Goal: Transaction & Acquisition: Purchase product/service

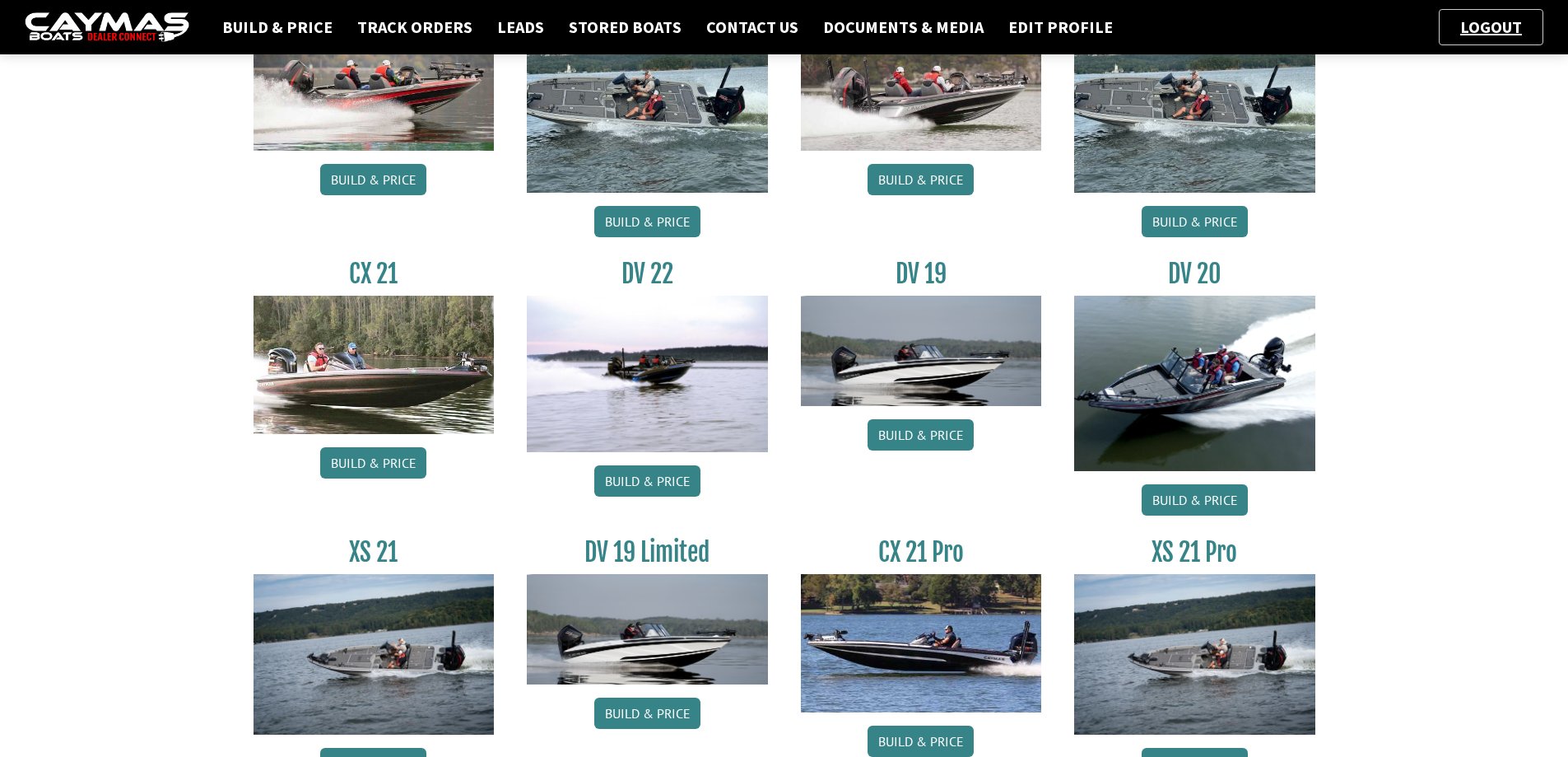
scroll to position [561, 0]
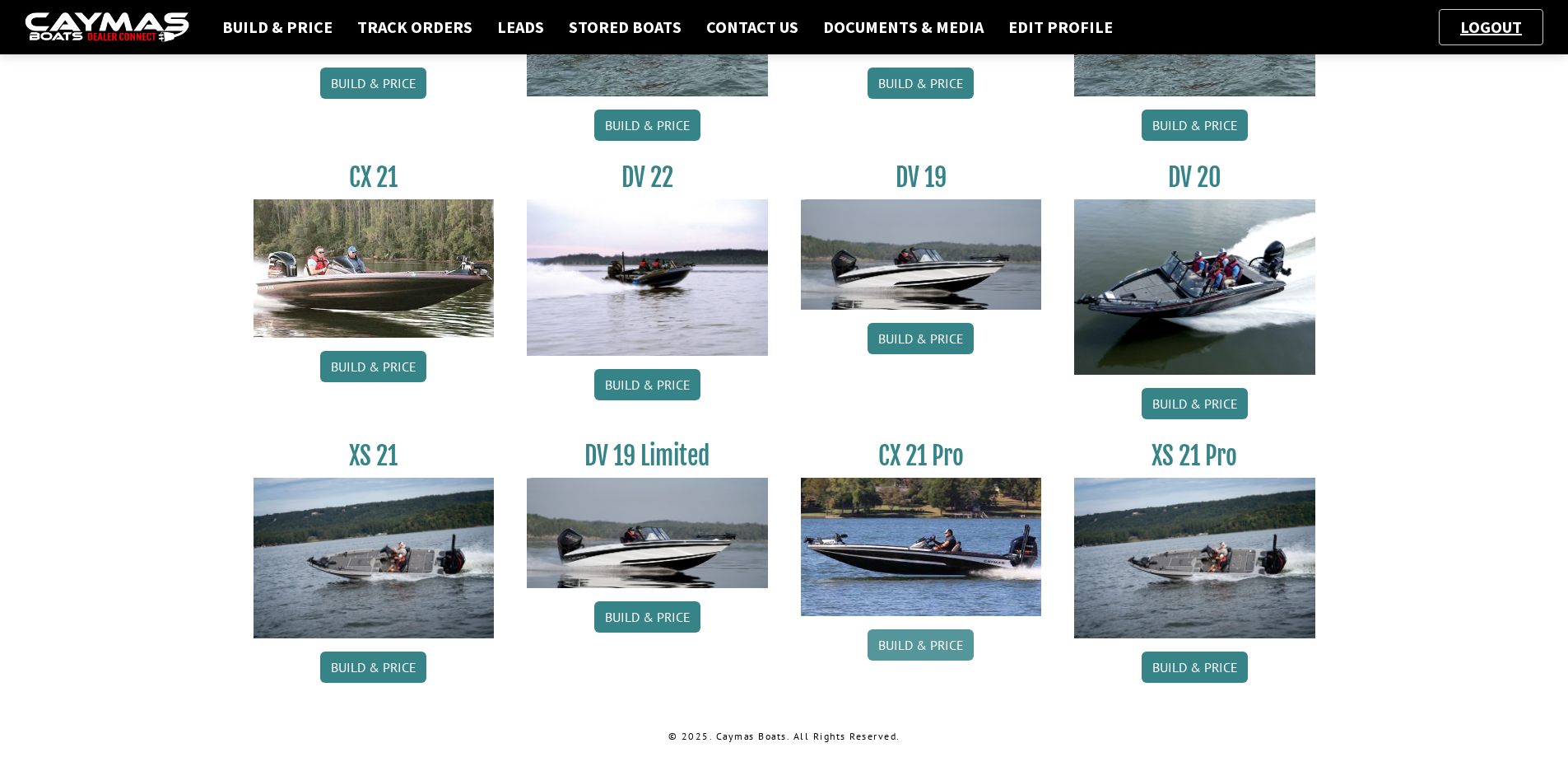
click at [930, 643] on link "Build & Price" at bounding box center [921, 644] width 106 height 31
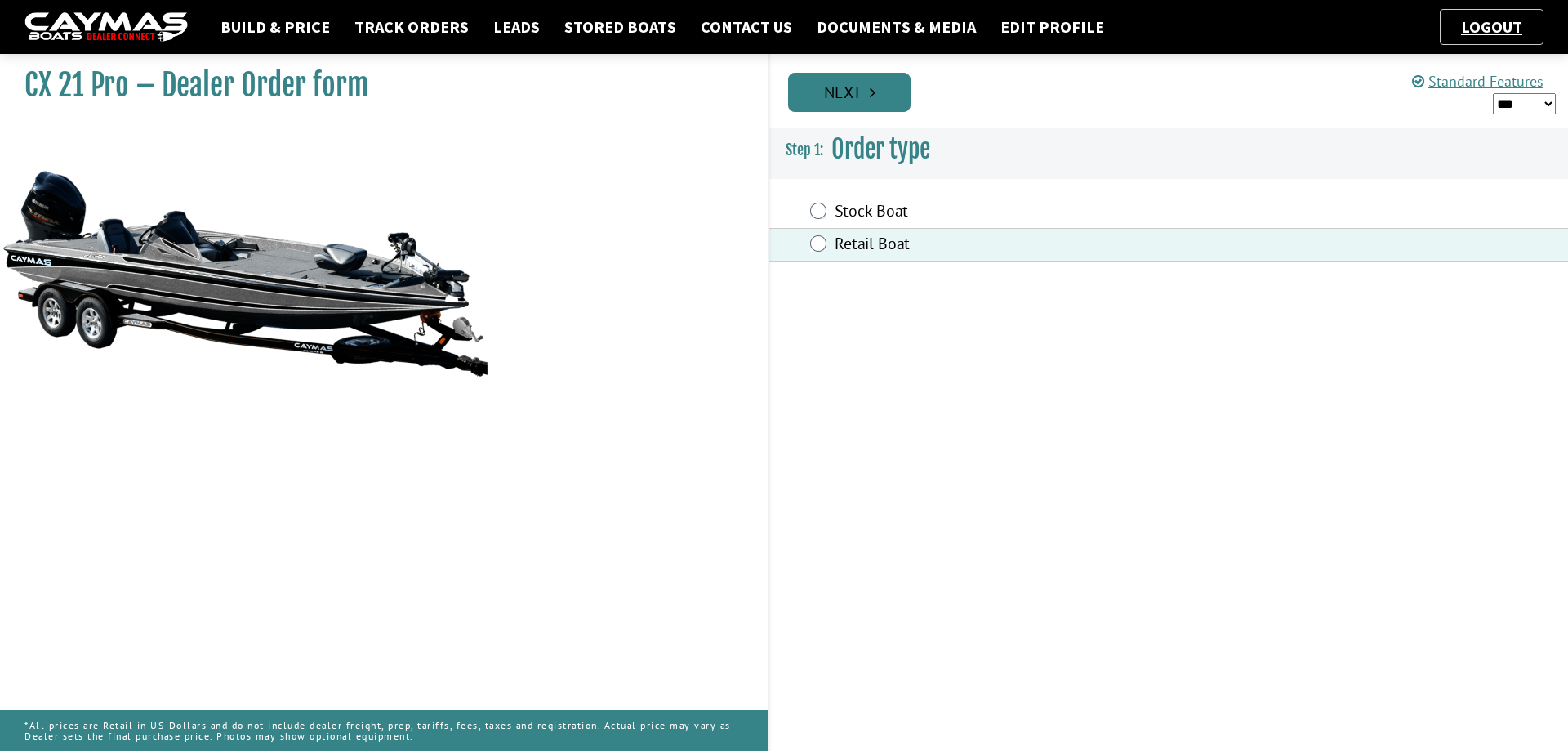
click at [834, 93] on link "Next" at bounding box center [850, 92] width 122 height 39
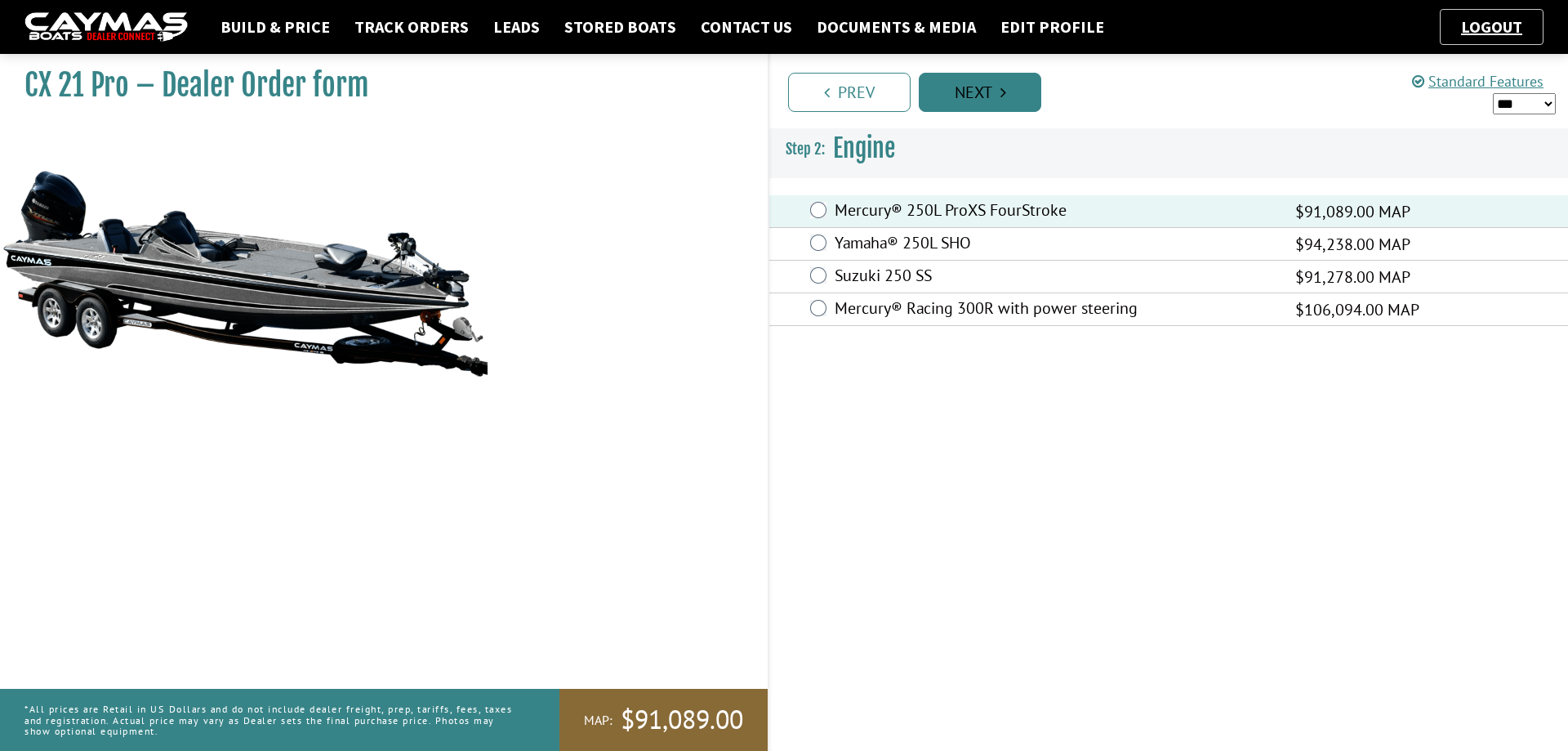
click at [990, 100] on link "Next" at bounding box center [980, 92] width 122 height 39
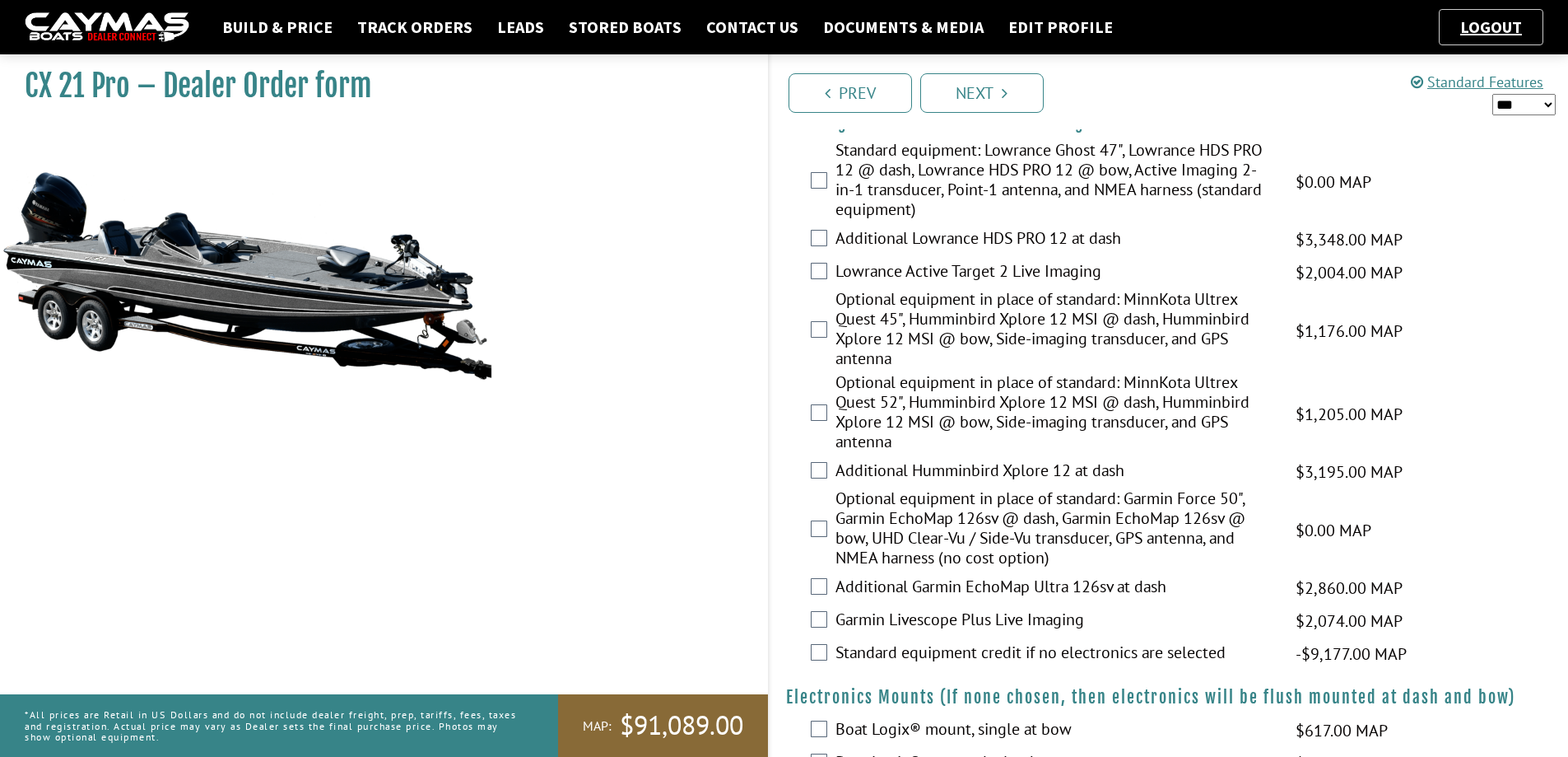
scroll to position [329, 0]
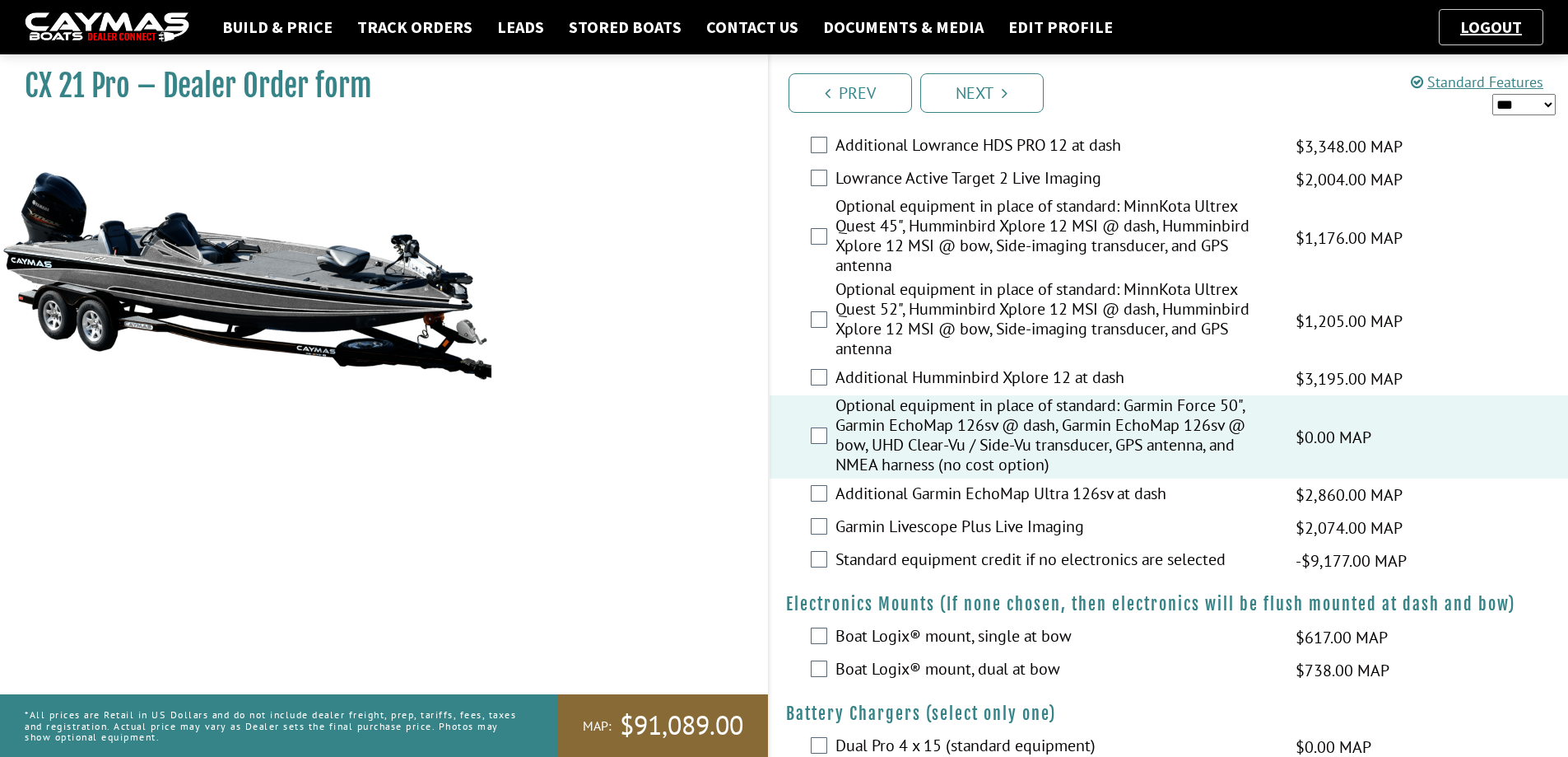
click at [1175, 365] on div "Additional Humminbird Xplore 12 at dash $3,195.00 MAP $3,772.00 MSRP $2,716.00 …" at bounding box center [1169, 378] width 799 height 33
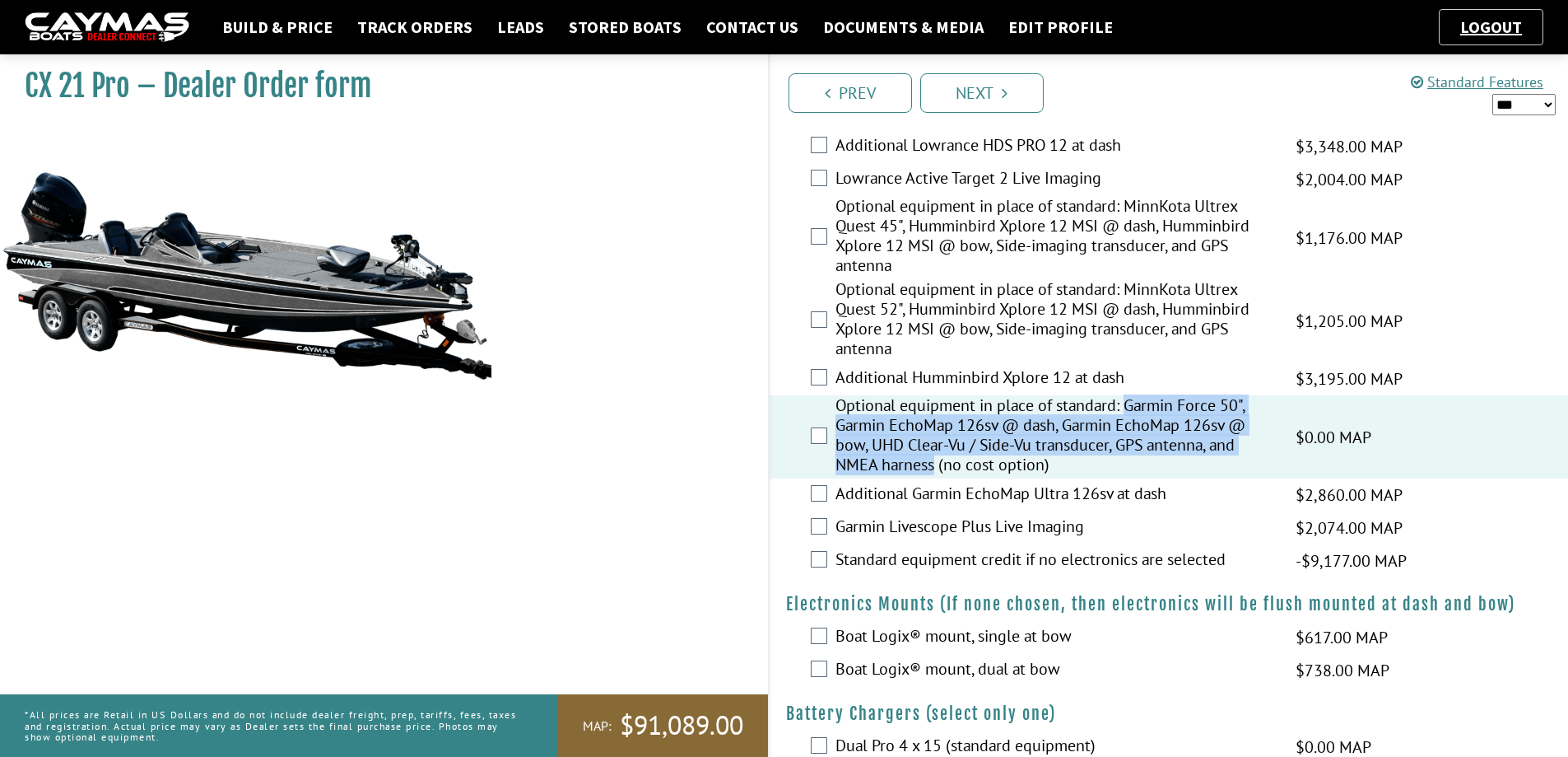
drag, startPoint x: 1125, startPoint y: 403, endPoint x: 934, endPoint y: 470, distance: 202.4
click at [934, 470] on label "Optional equipment in place of standard: Garmin Force 50", Garmin EchoMap 126sv…" at bounding box center [1055, 437] width 439 height 83
copy label "Garmin Force 50", Garmin EchoMap 126sv @ dash, Garmin EchoMap 126sv @ bow, UHD …"
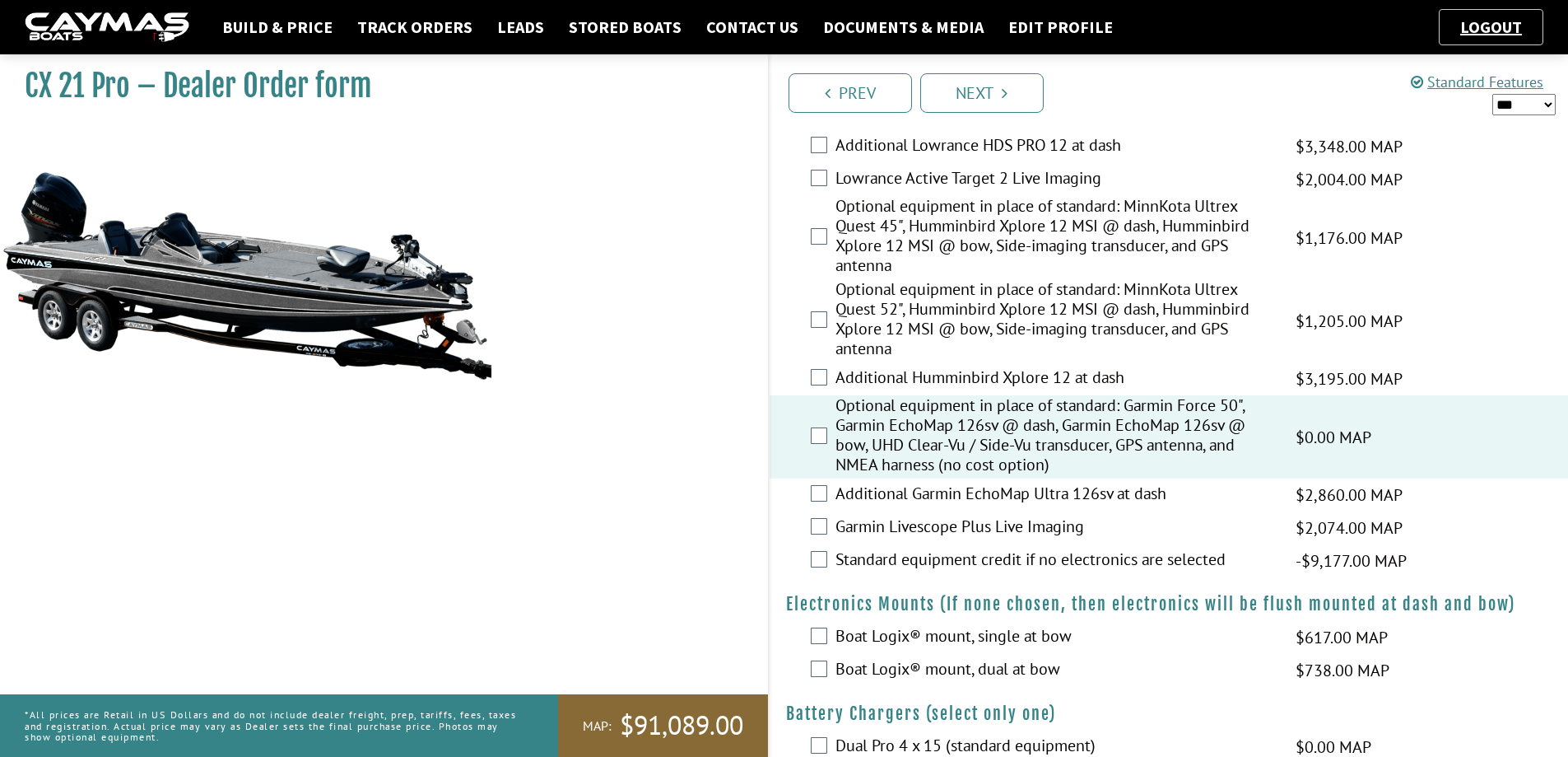
click at [649, 467] on div "CX 21 Pro – Dealer Order form MAP:" at bounding box center [376, 425] width 785 height 757
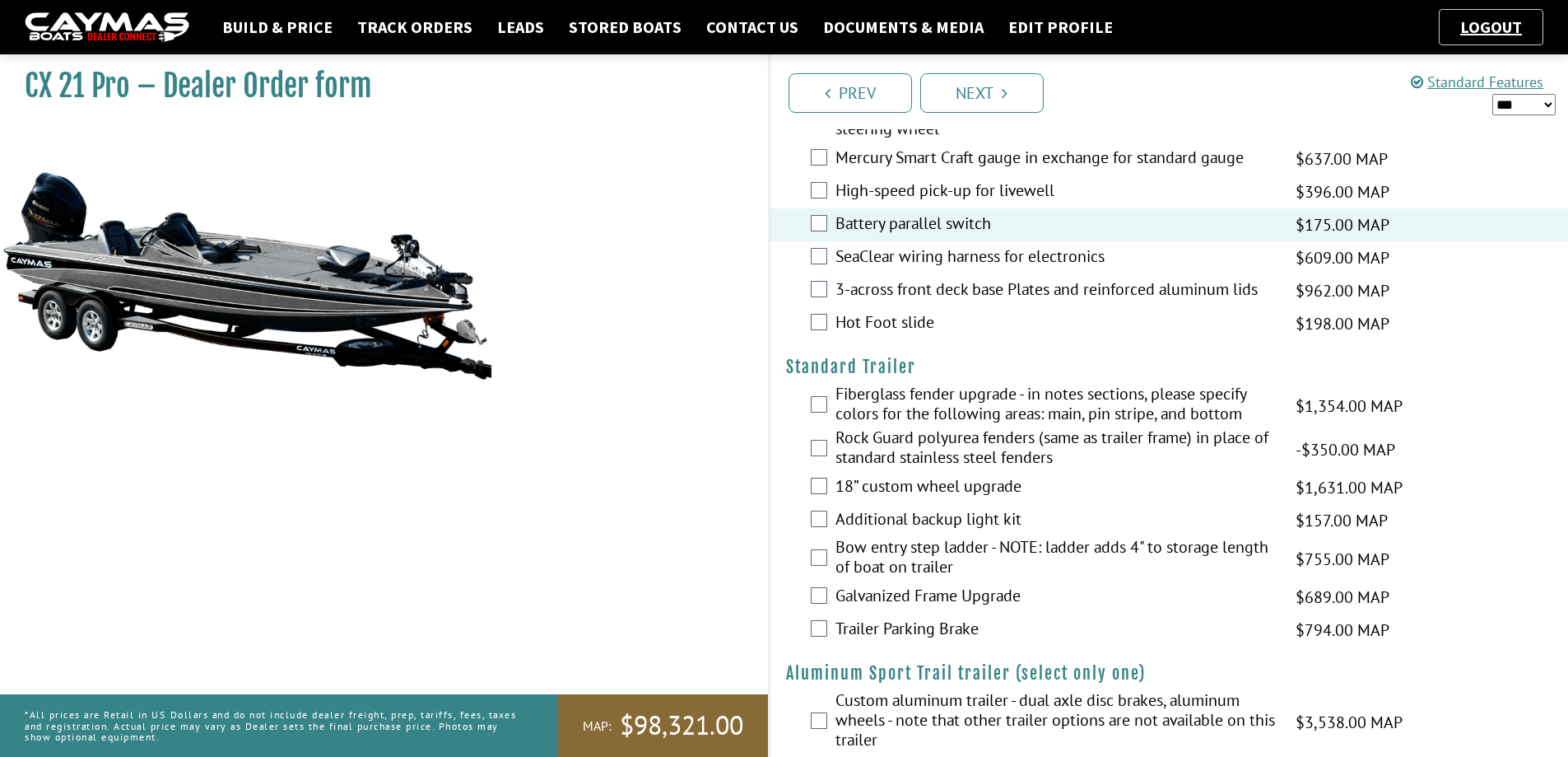
scroll to position [2056, 0]
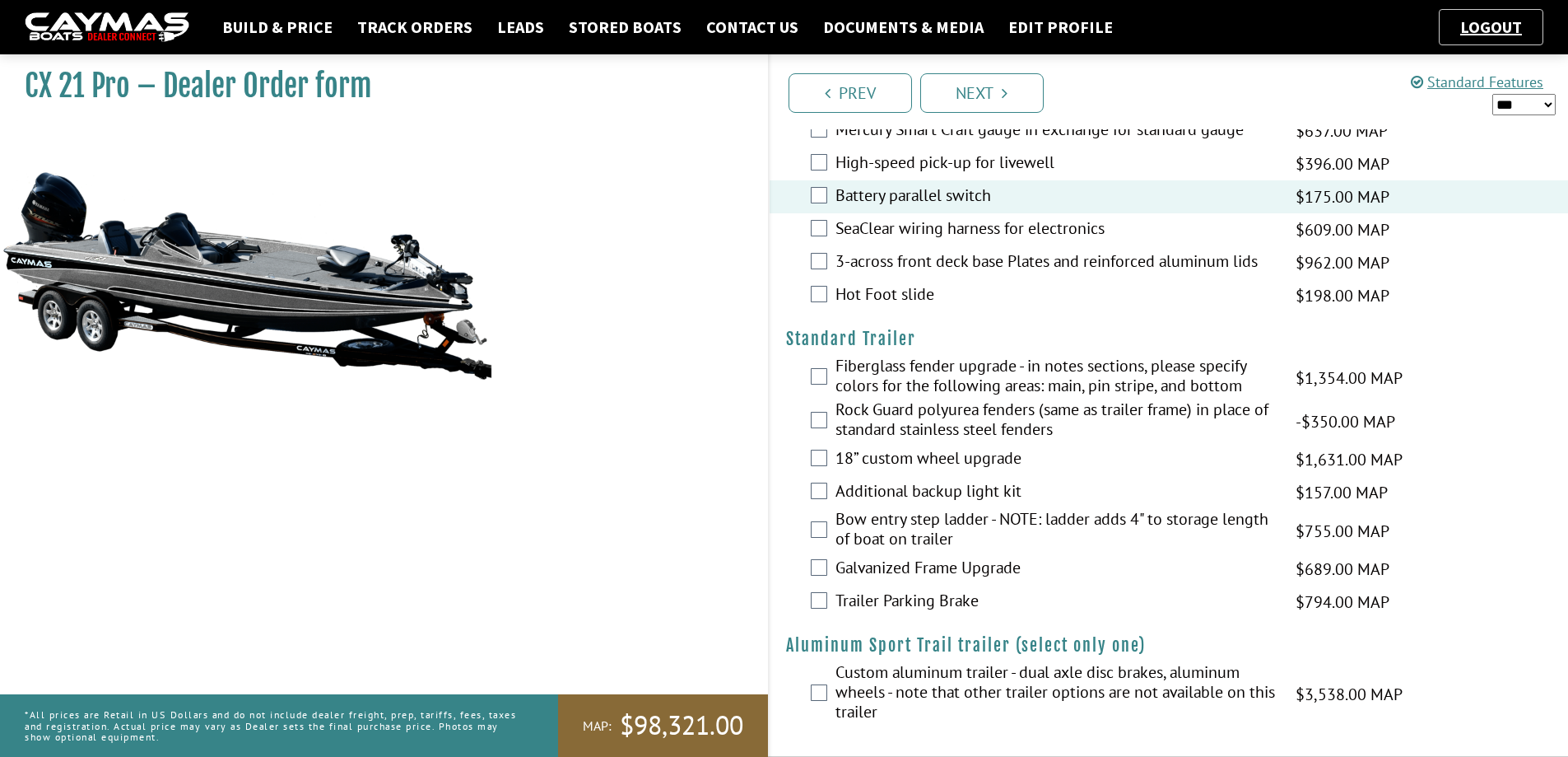
click at [807, 461] on div "18” custom wheel upgrade $1,631.00 MAP $1,926.00 MSRP $1,387.00 $1,631.00" at bounding box center [1169, 459] width 799 height 33
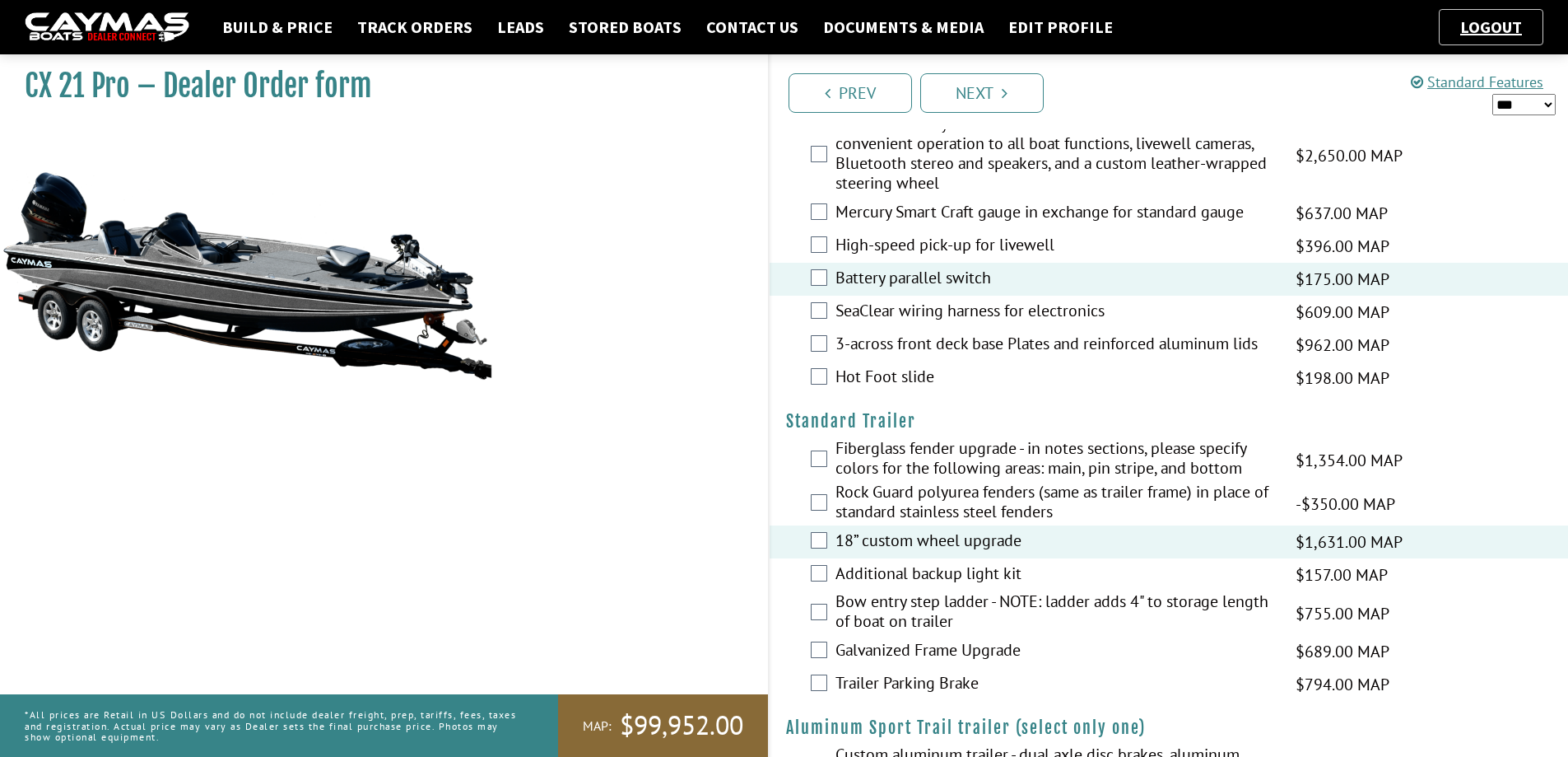
scroll to position [1809, 0]
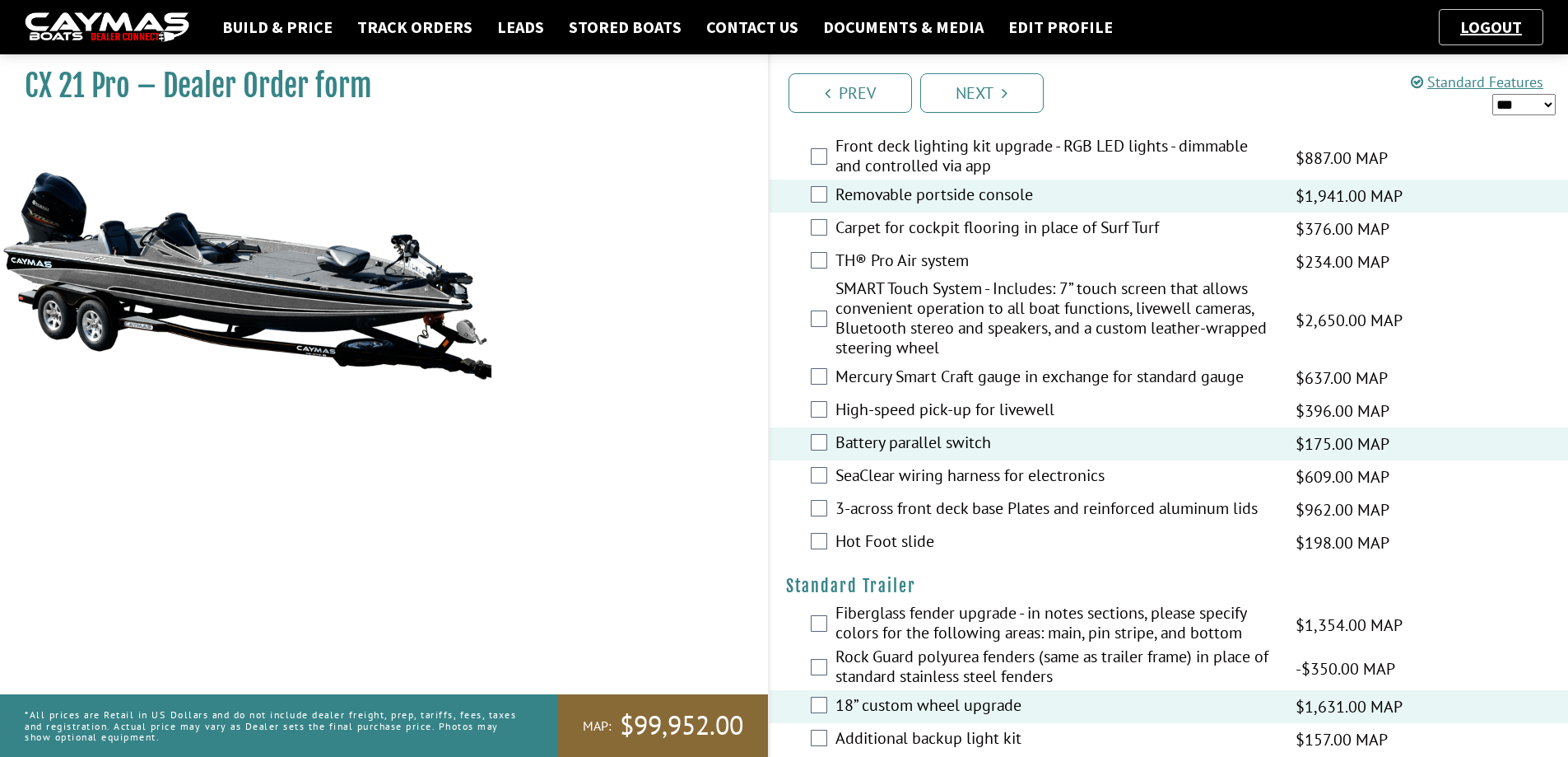
click at [827, 473] on div "SeaClear wiring harness for electronics $609.00 MAP $719.00 MSRP $518.00 $609.00" at bounding box center [1169, 476] width 799 height 33
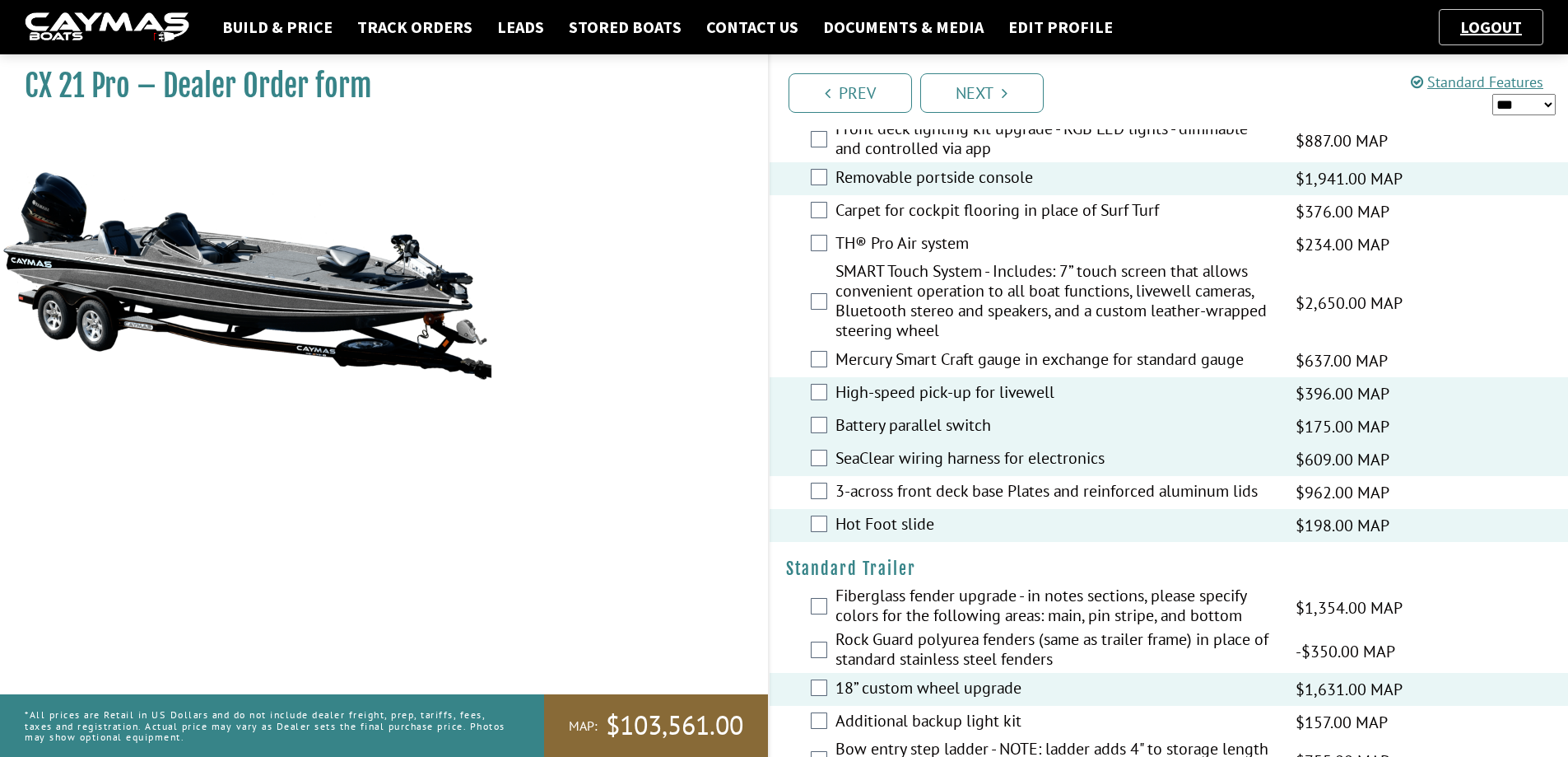
scroll to position [2056, 0]
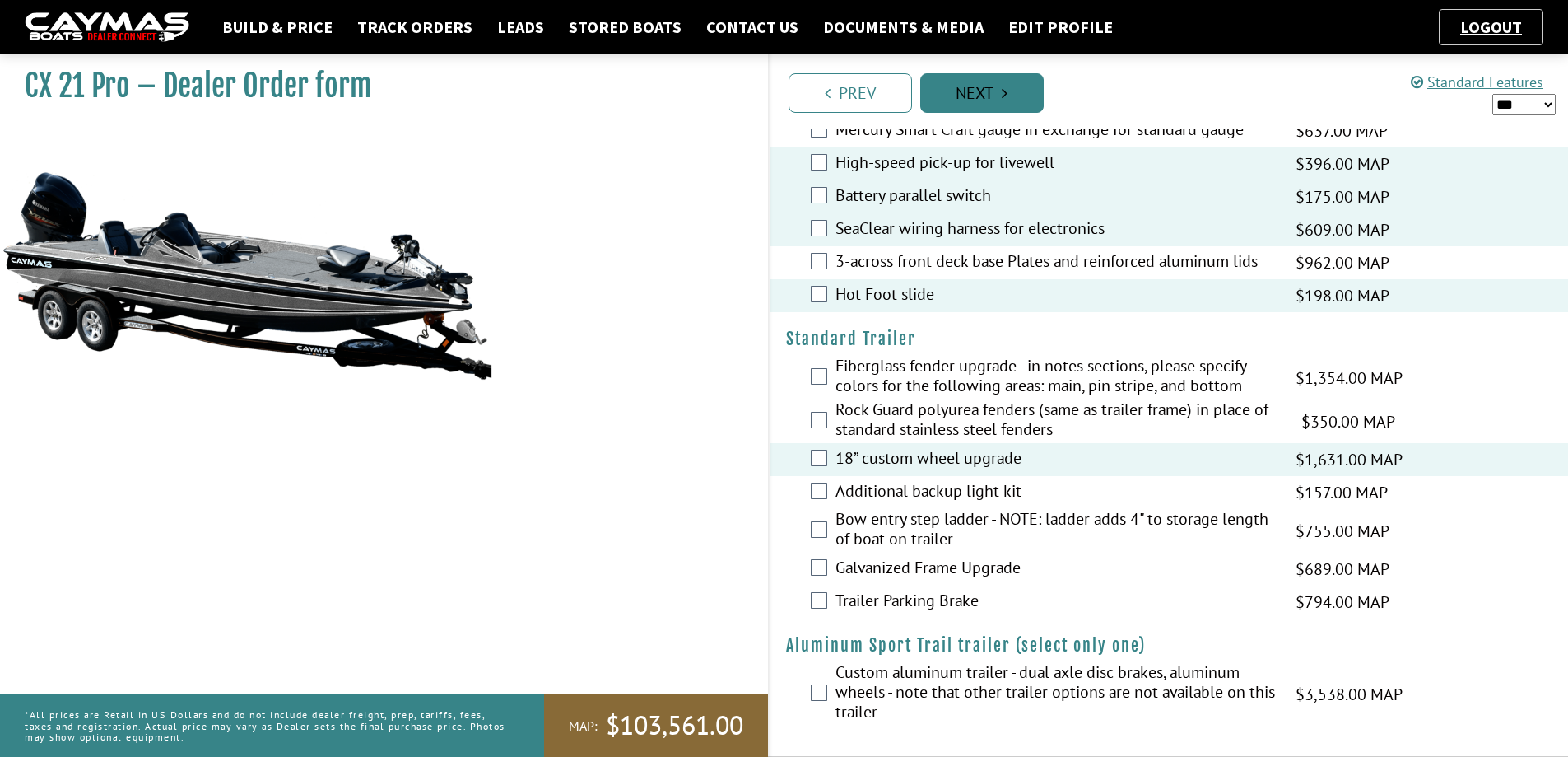
click at [1009, 90] on link "Next" at bounding box center [982, 93] width 123 height 40
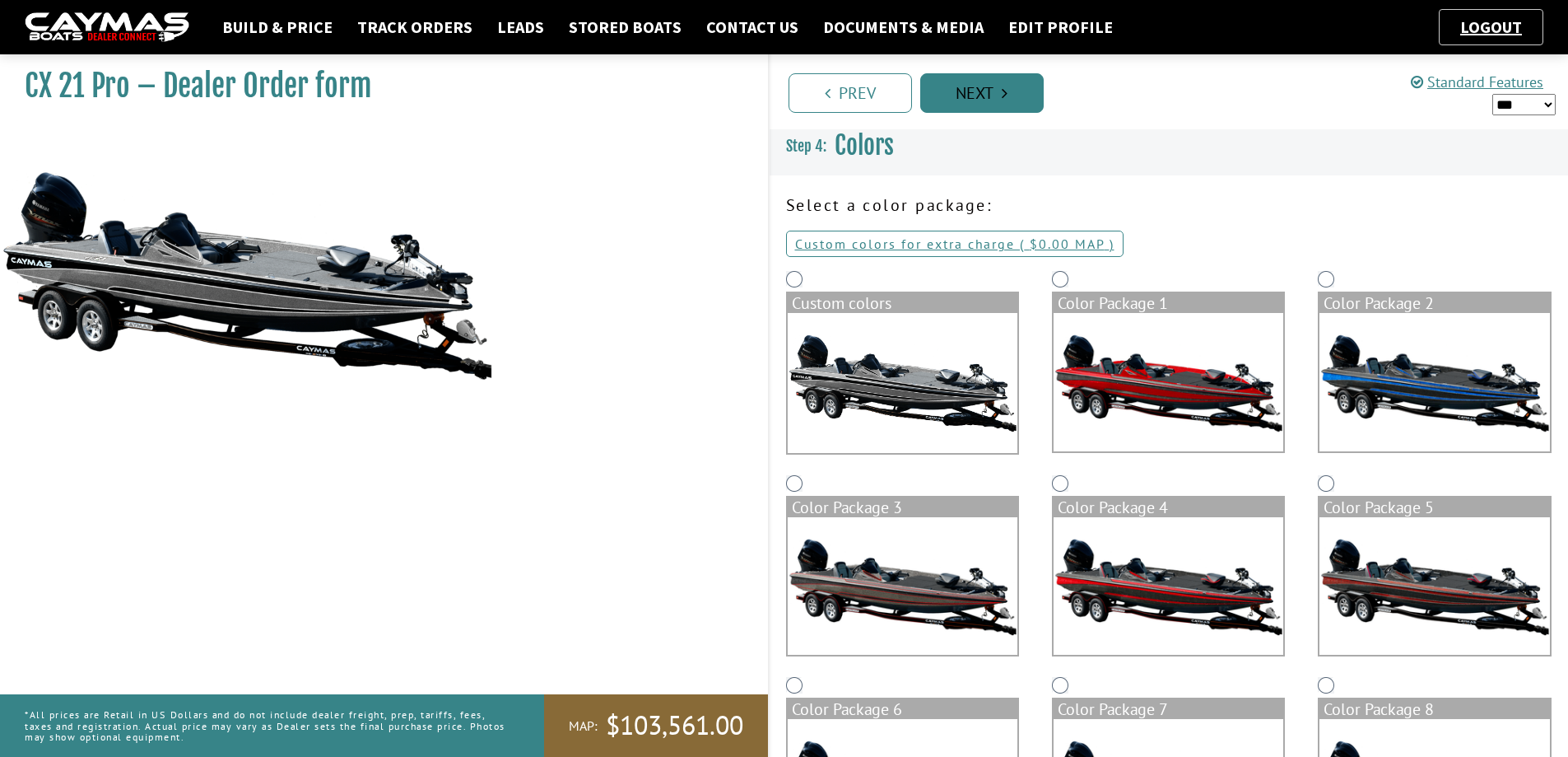
scroll to position [0, 0]
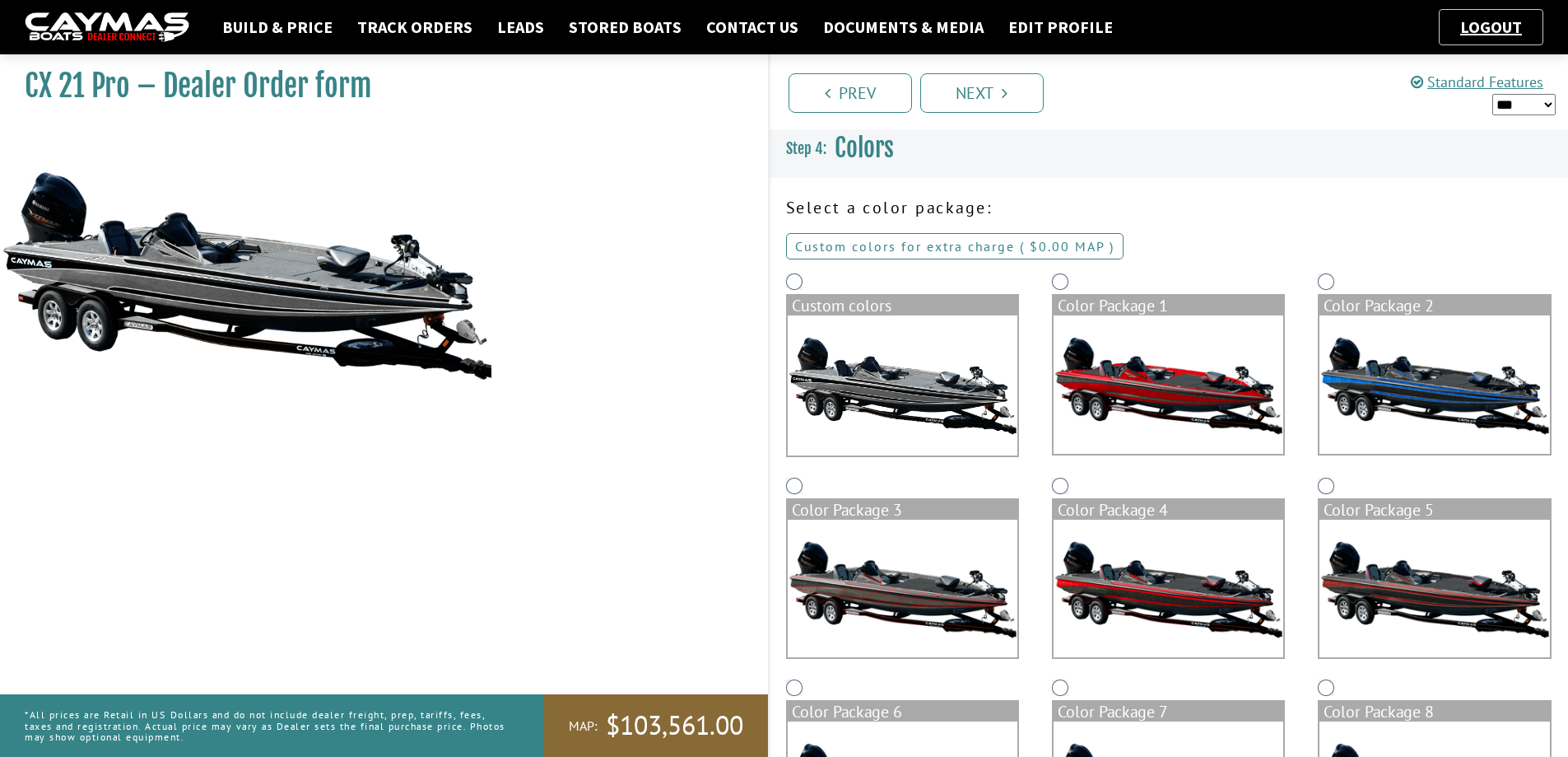
click at [859, 251] on link "Custom colors for extra charge ( $0.00 $0.00 MSRP $0.00 MAP $0.00 )" at bounding box center [954, 246] width 338 height 26
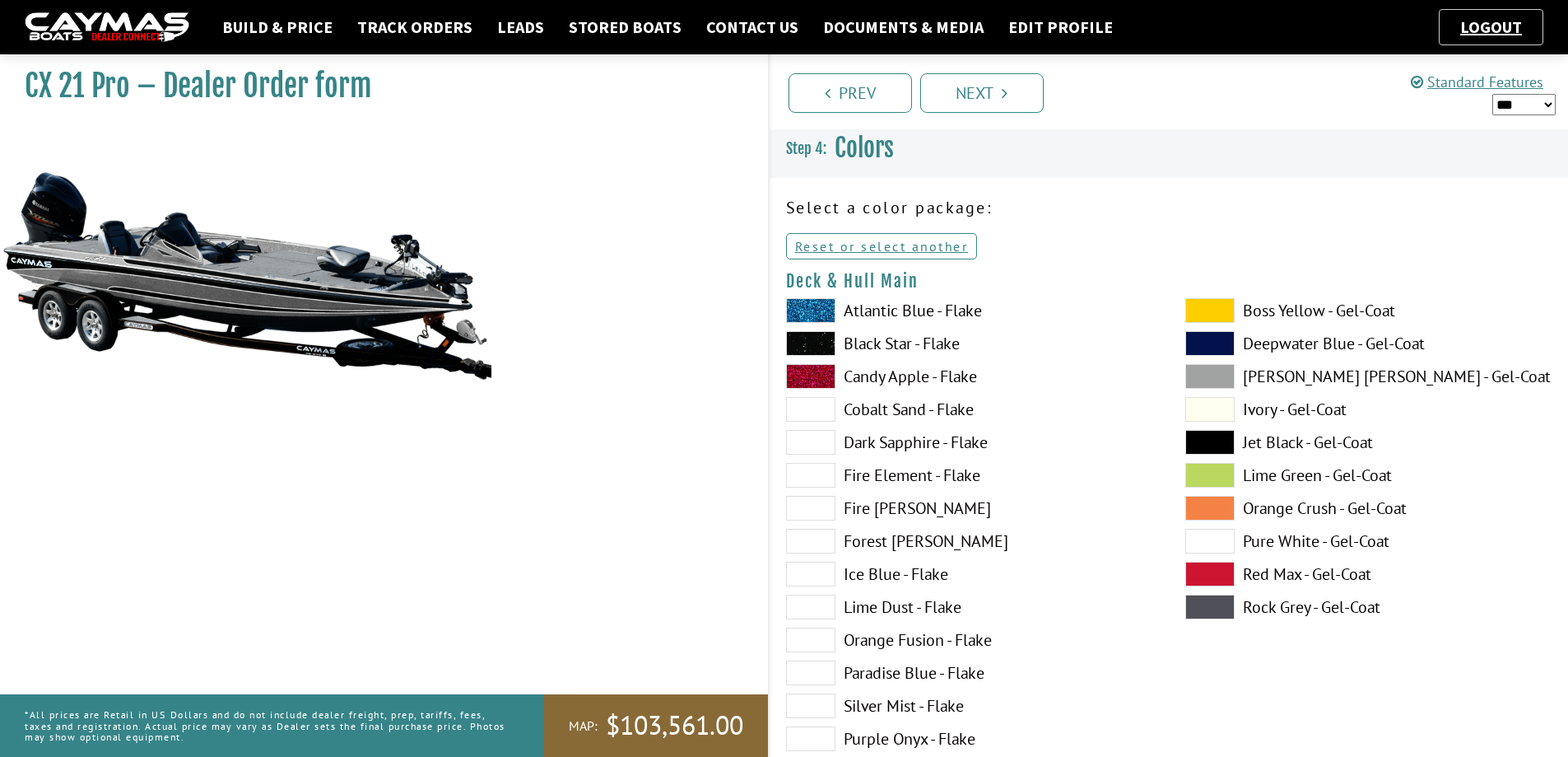
scroll to position [247, 0]
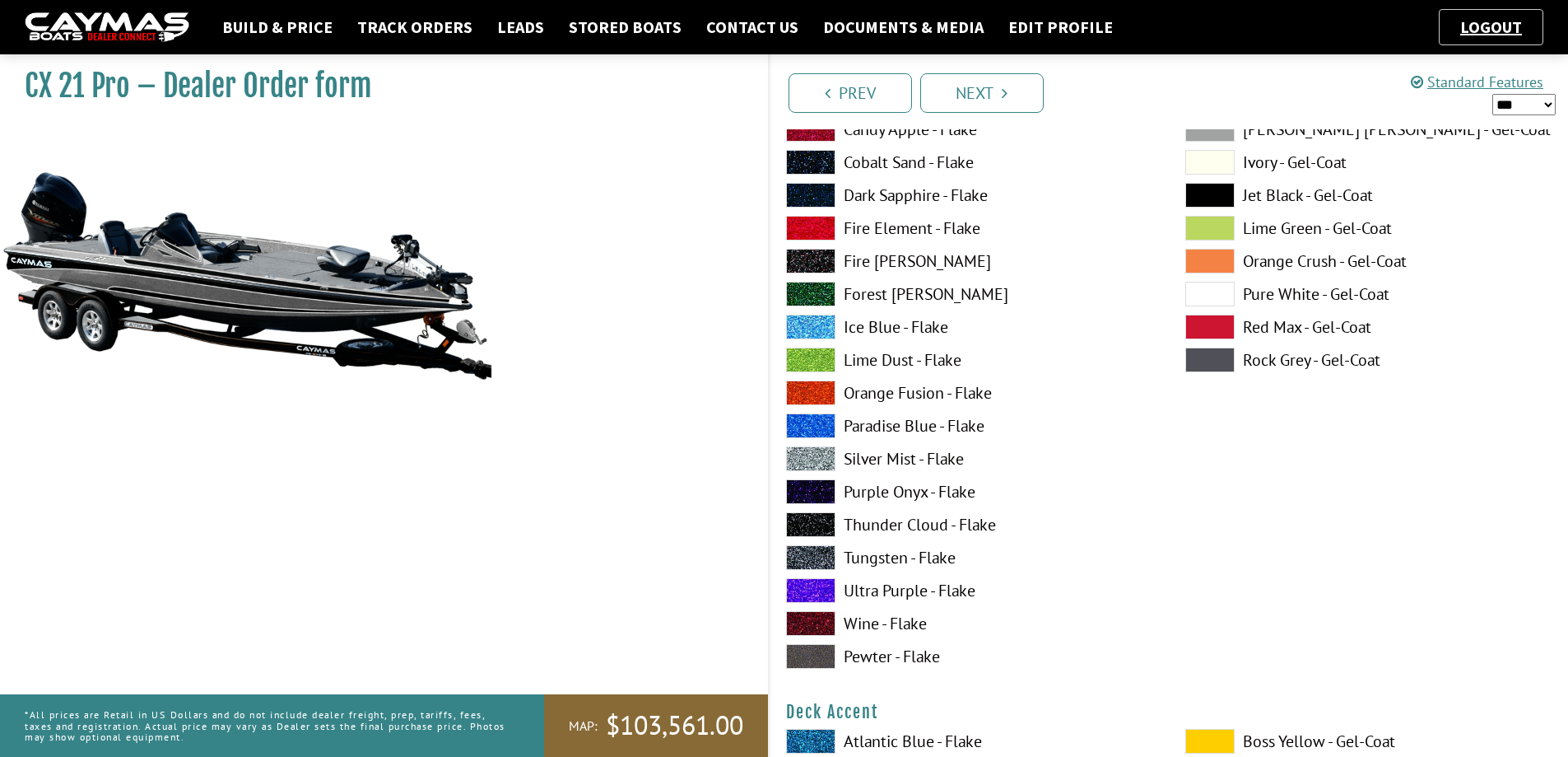
click at [795, 521] on span at bounding box center [810, 525] width 49 height 25
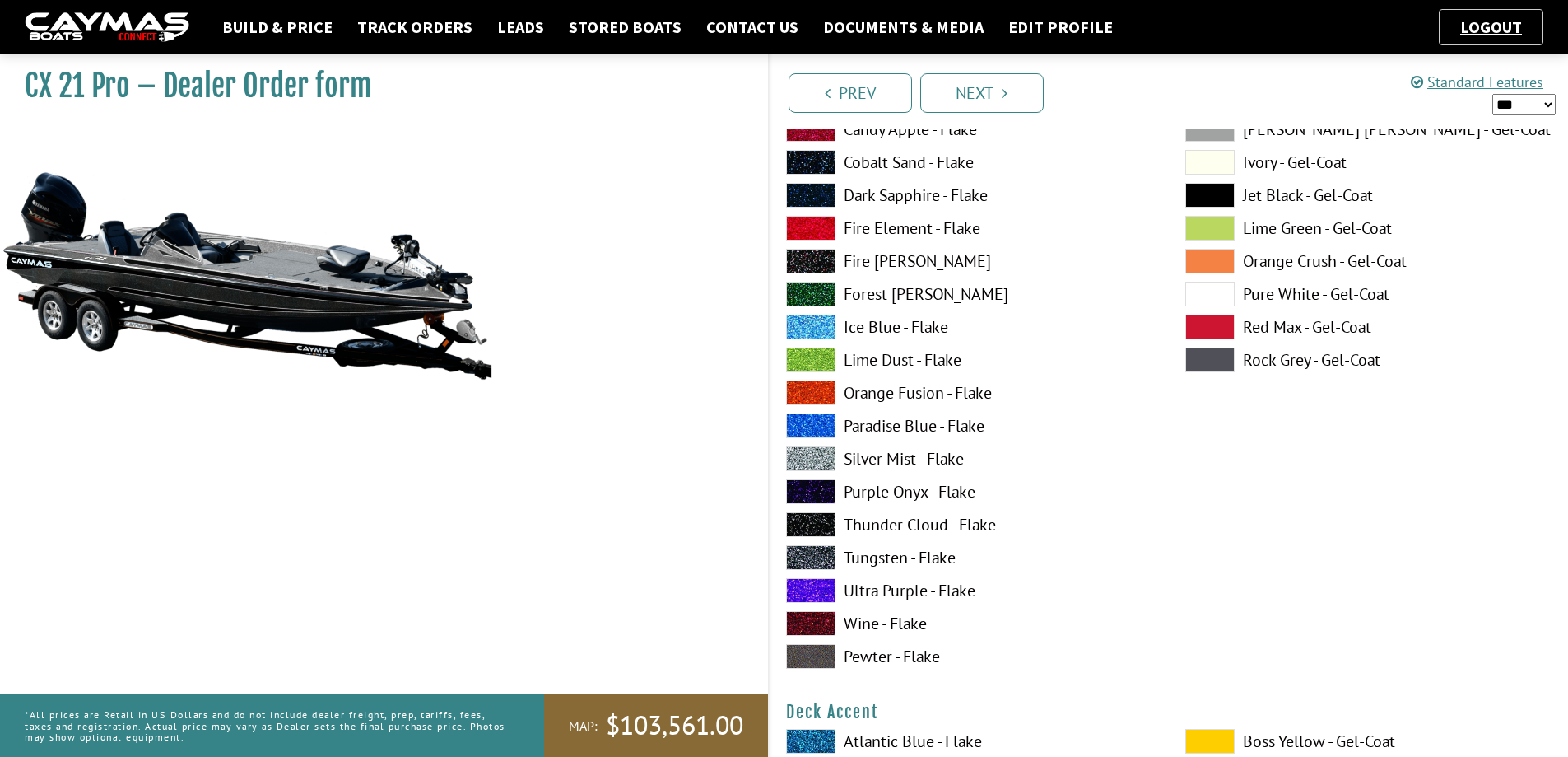
scroll to position [659, 0]
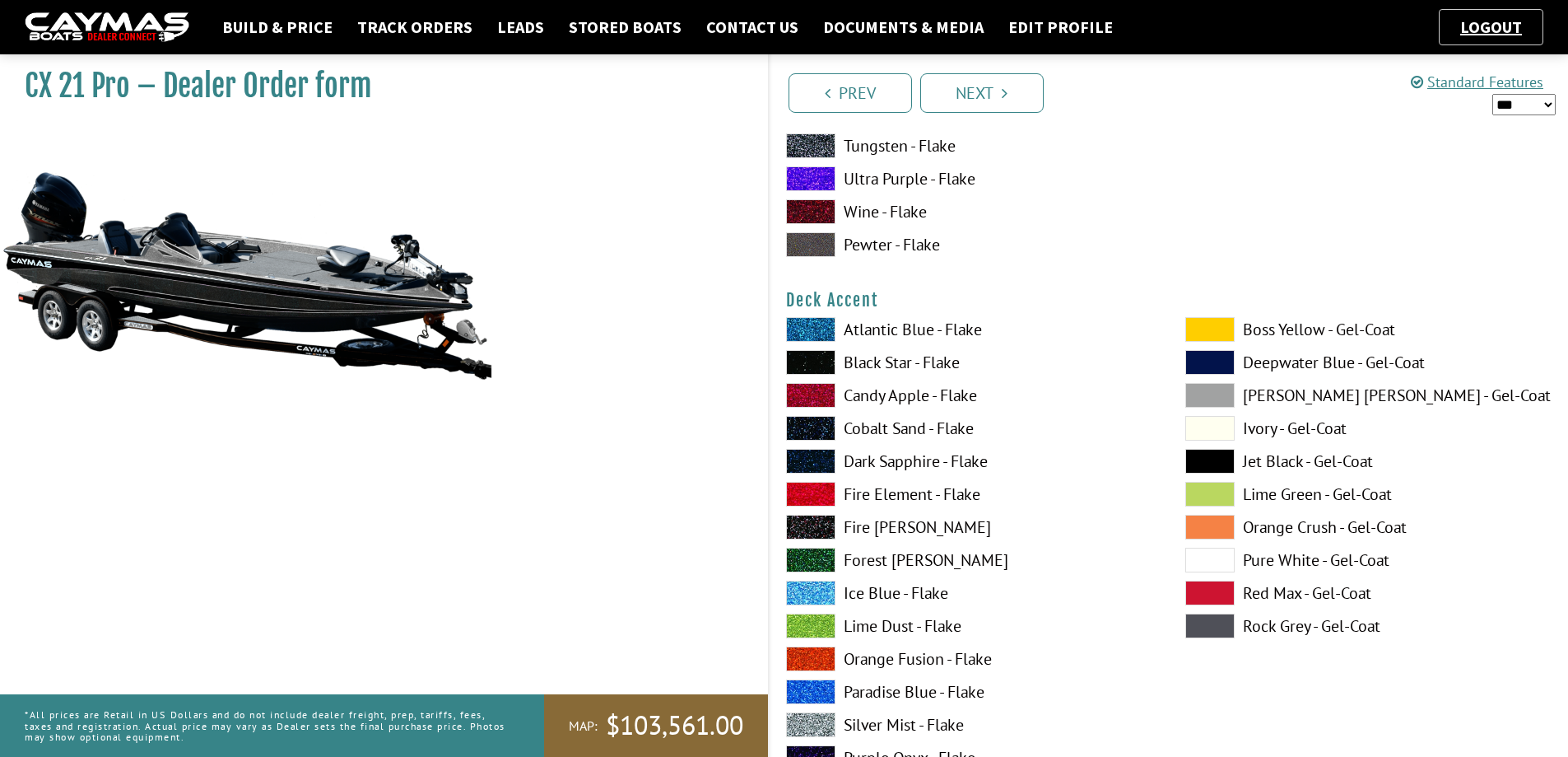
click at [805, 492] on span at bounding box center [810, 494] width 49 height 25
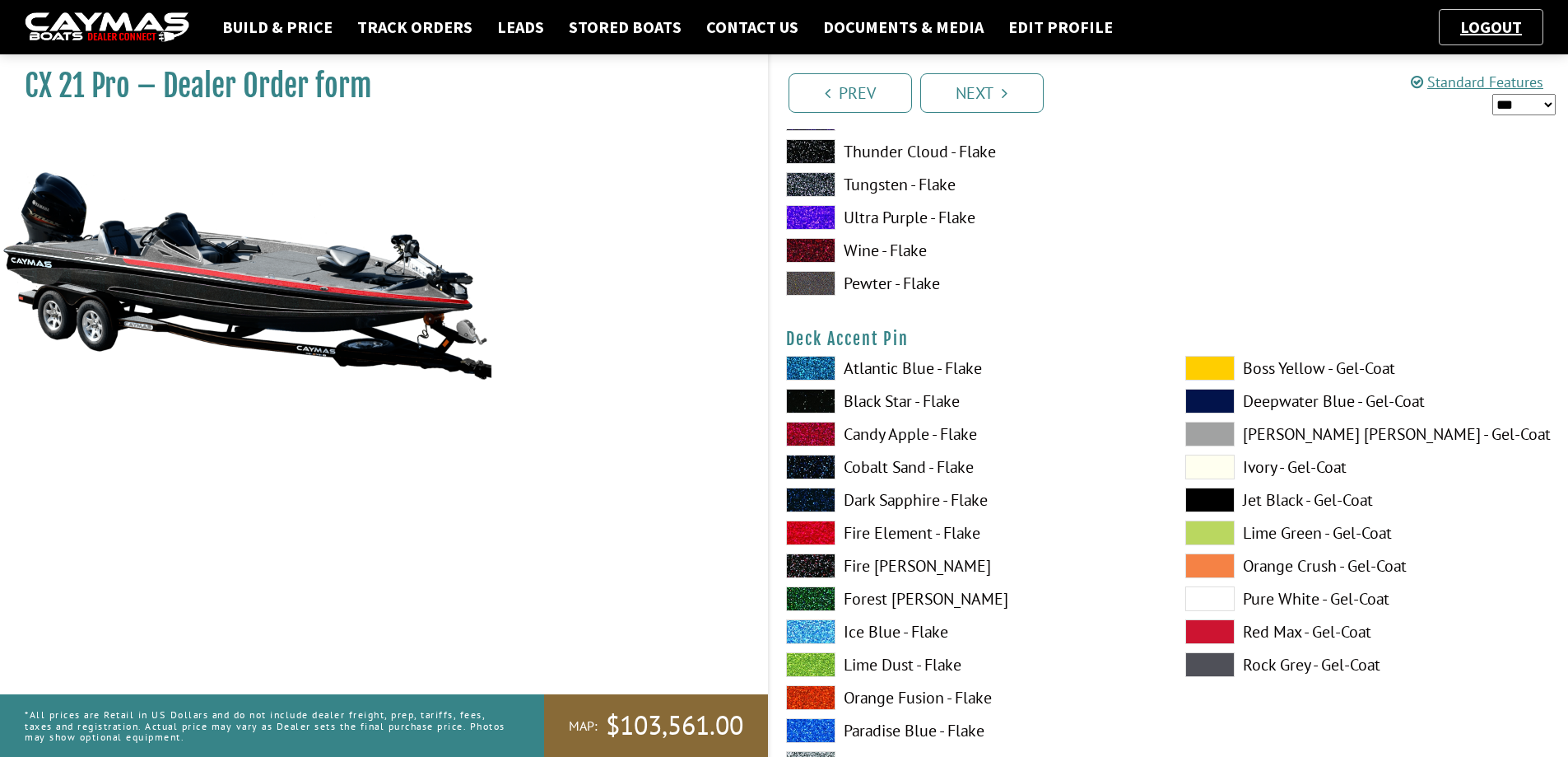
scroll to position [1482, 0]
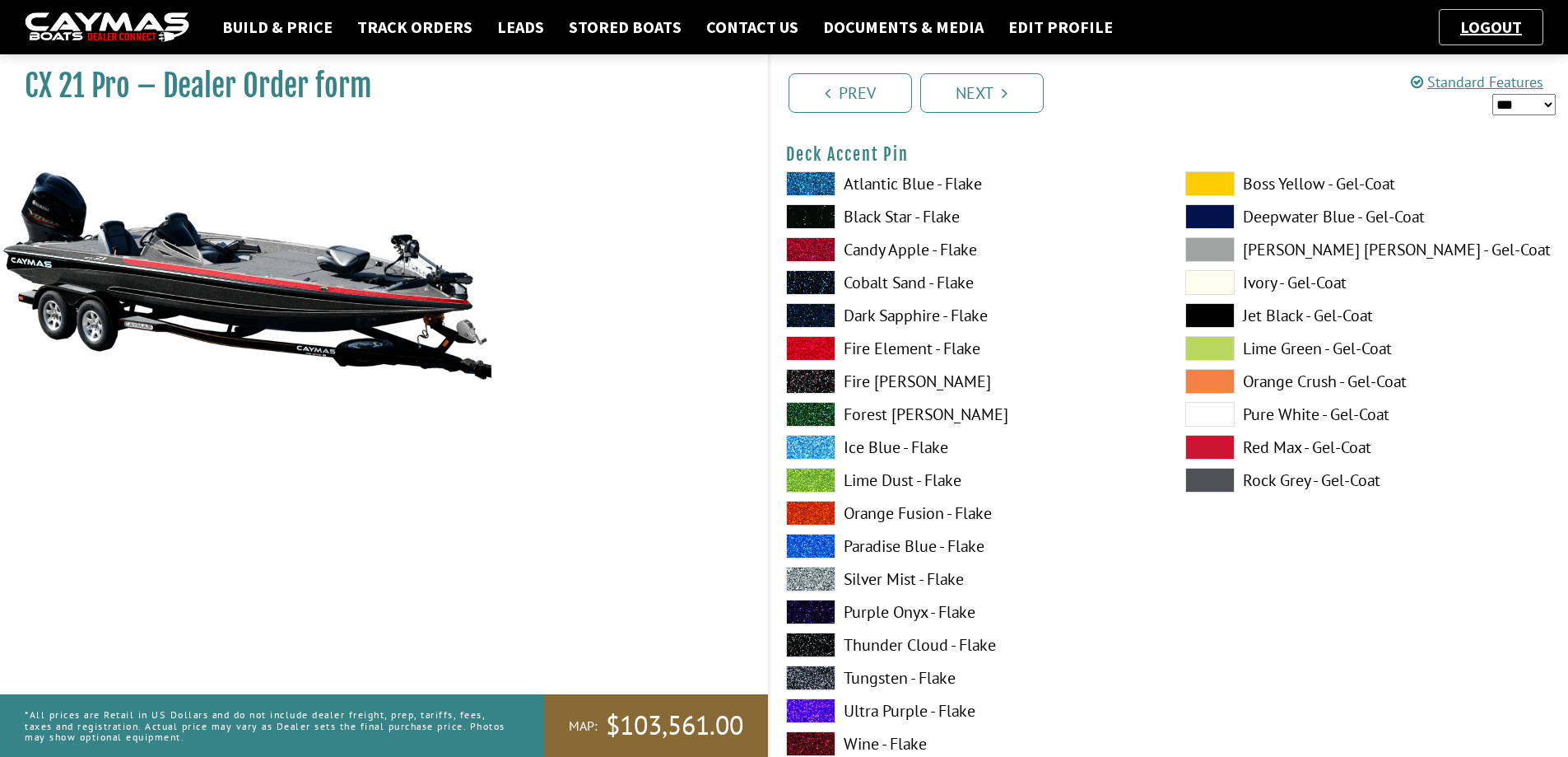
click at [823, 577] on span at bounding box center [810, 579] width 49 height 25
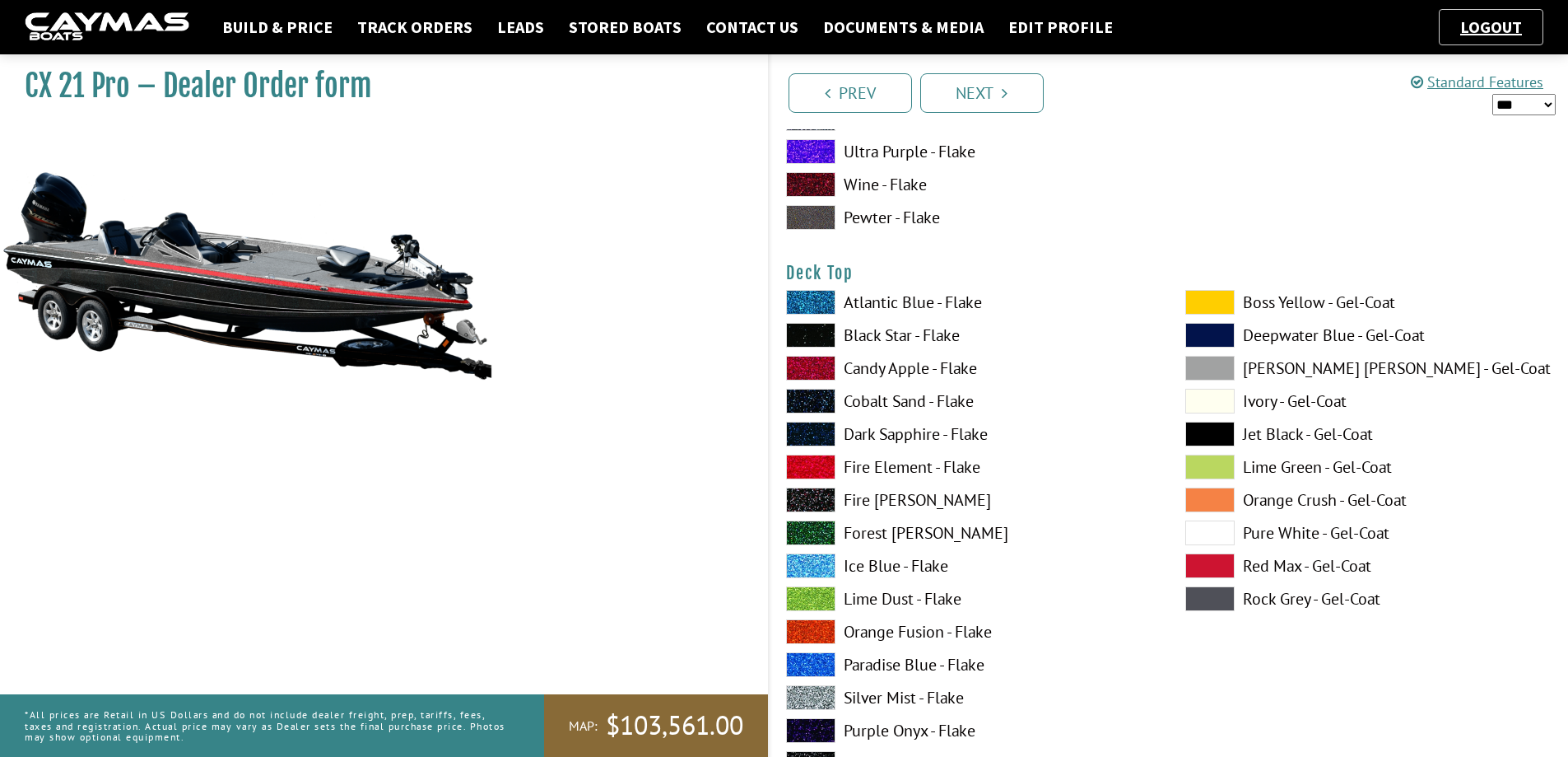
scroll to position [2141, 0]
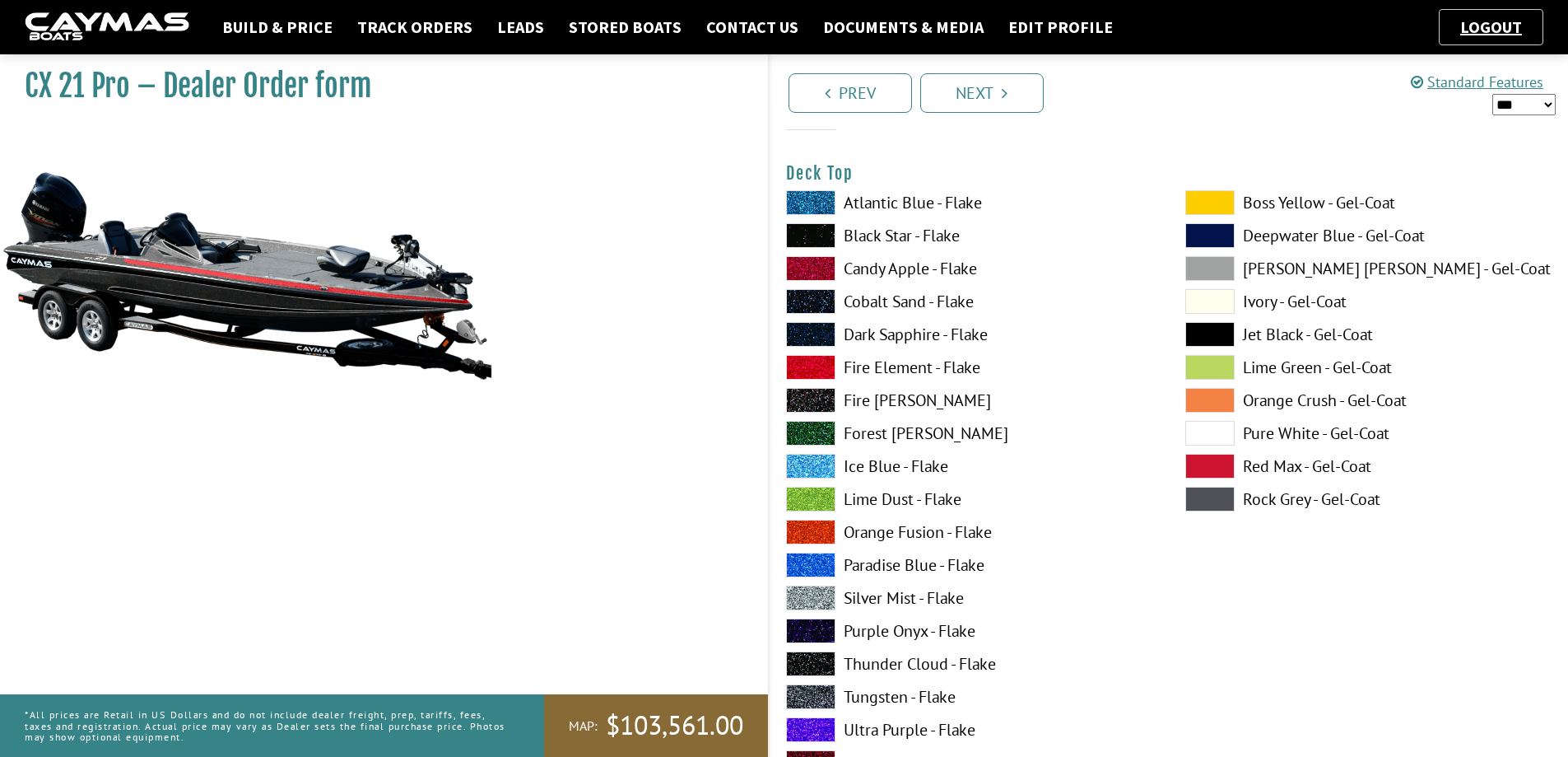
click at [811, 362] on span at bounding box center [810, 367] width 49 height 25
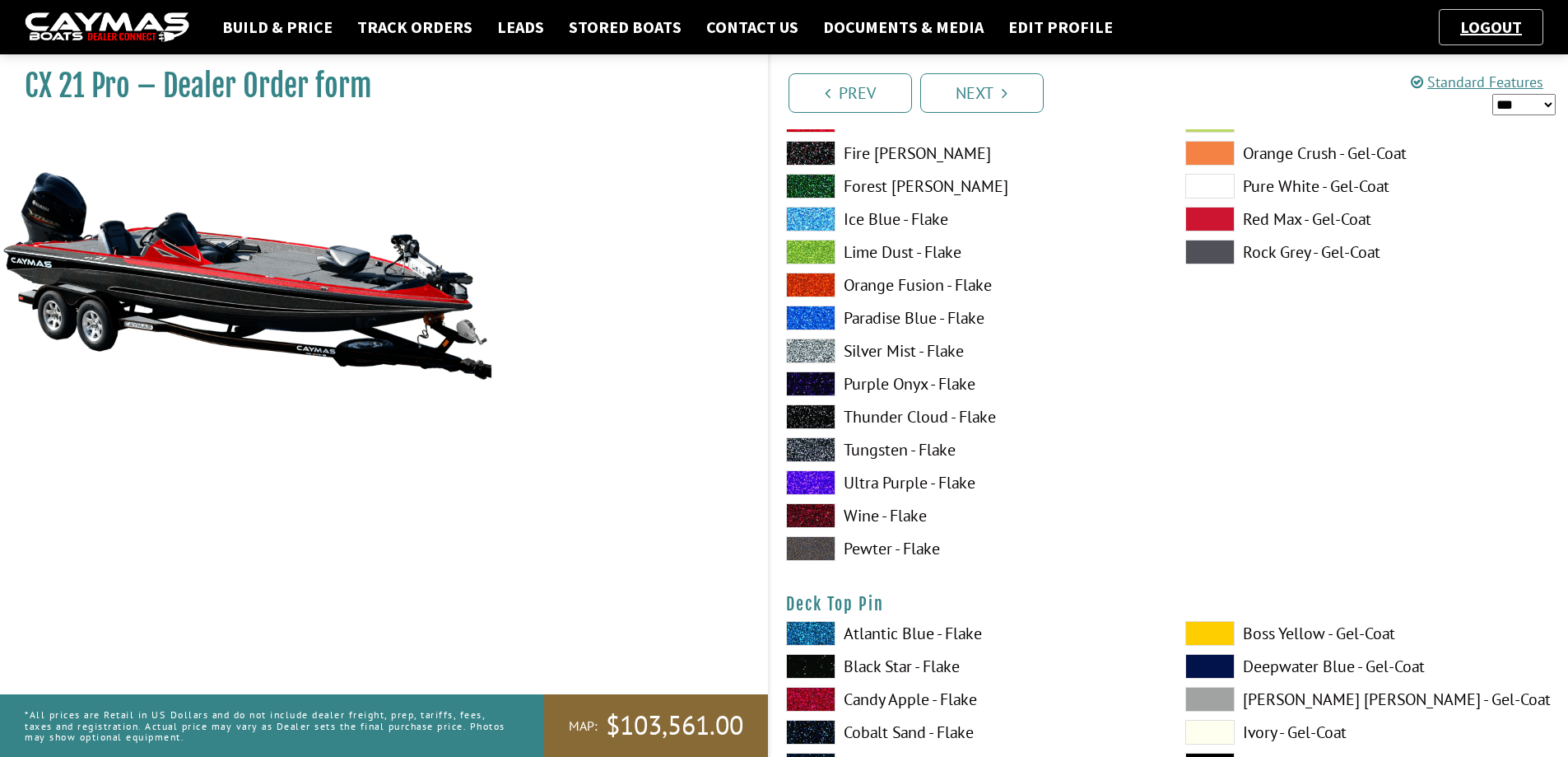
scroll to position [2800, 0]
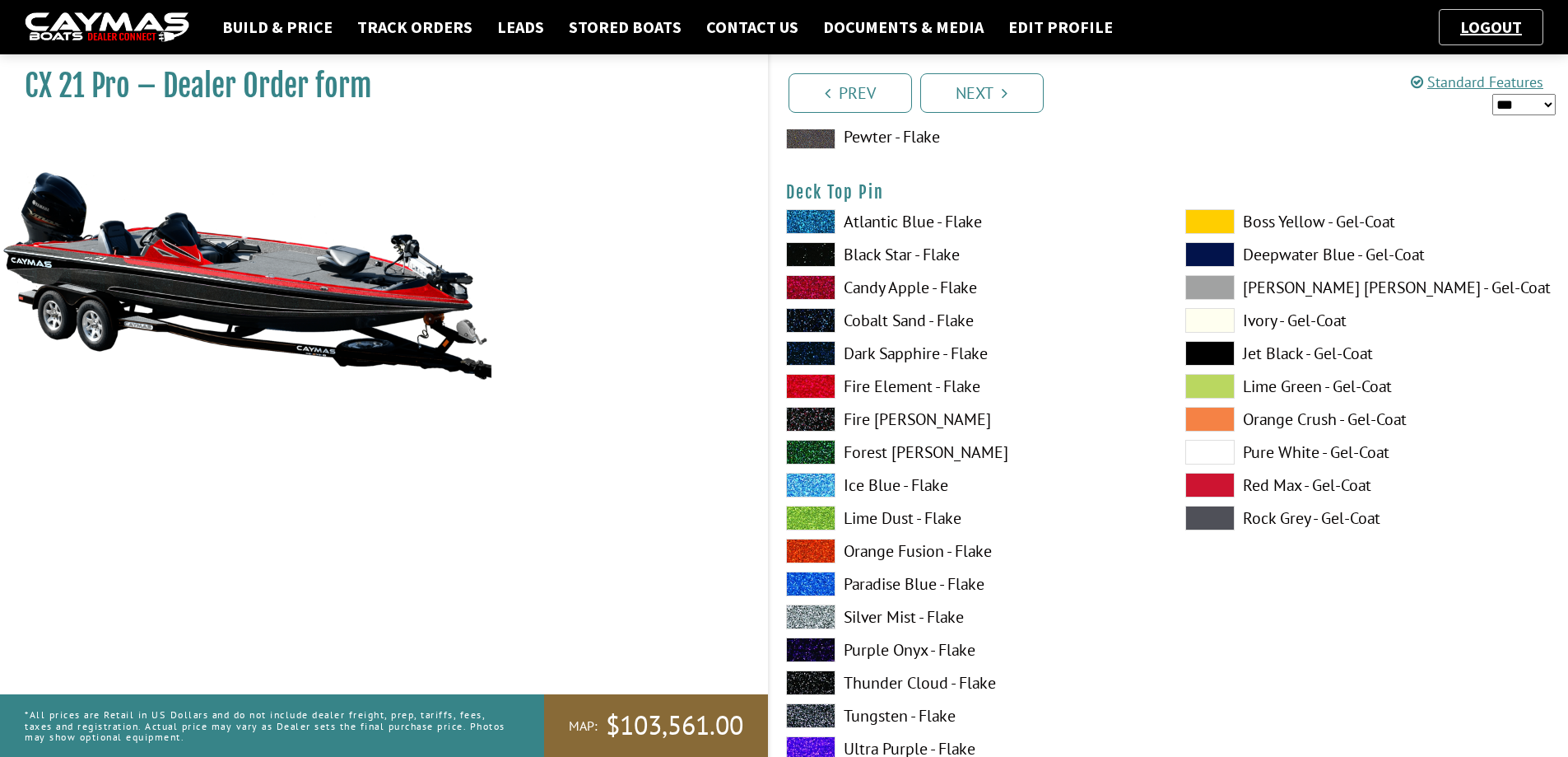
click at [813, 618] on span at bounding box center [810, 617] width 49 height 25
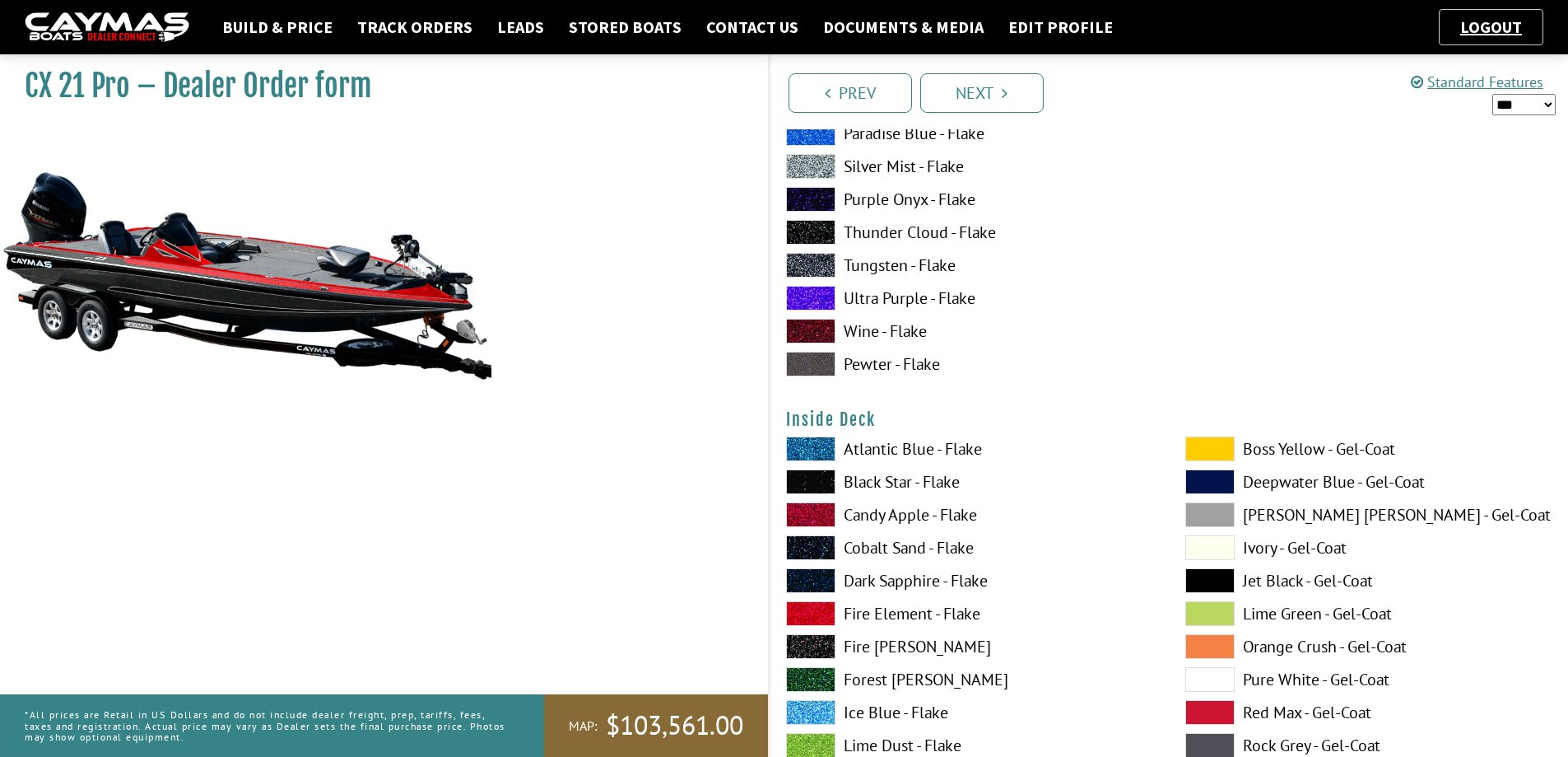
scroll to position [3459, 0]
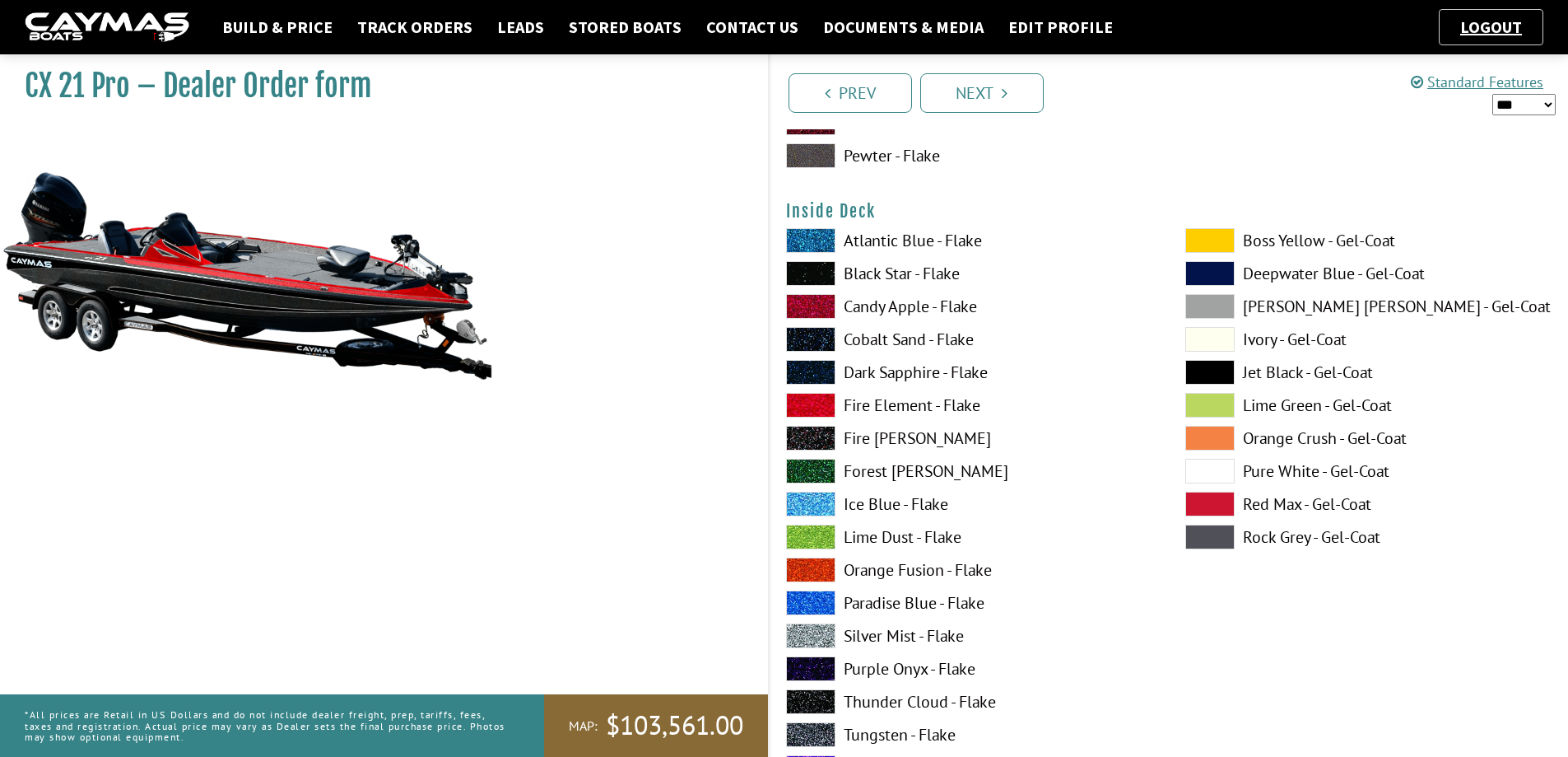
click at [804, 697] on span at bounding box center [810, 701] width 49 height 25
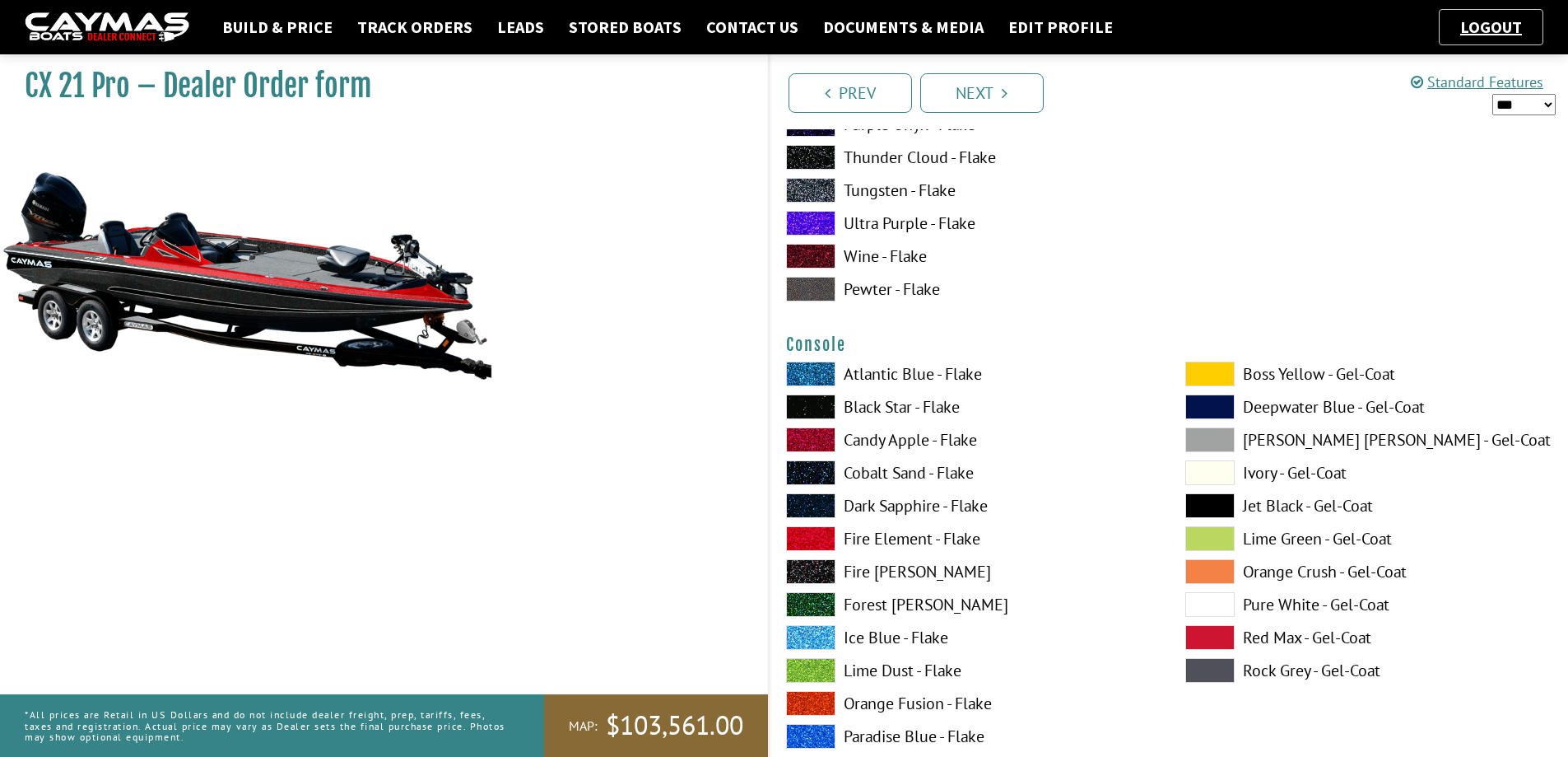
scroll to position [4036, 0]
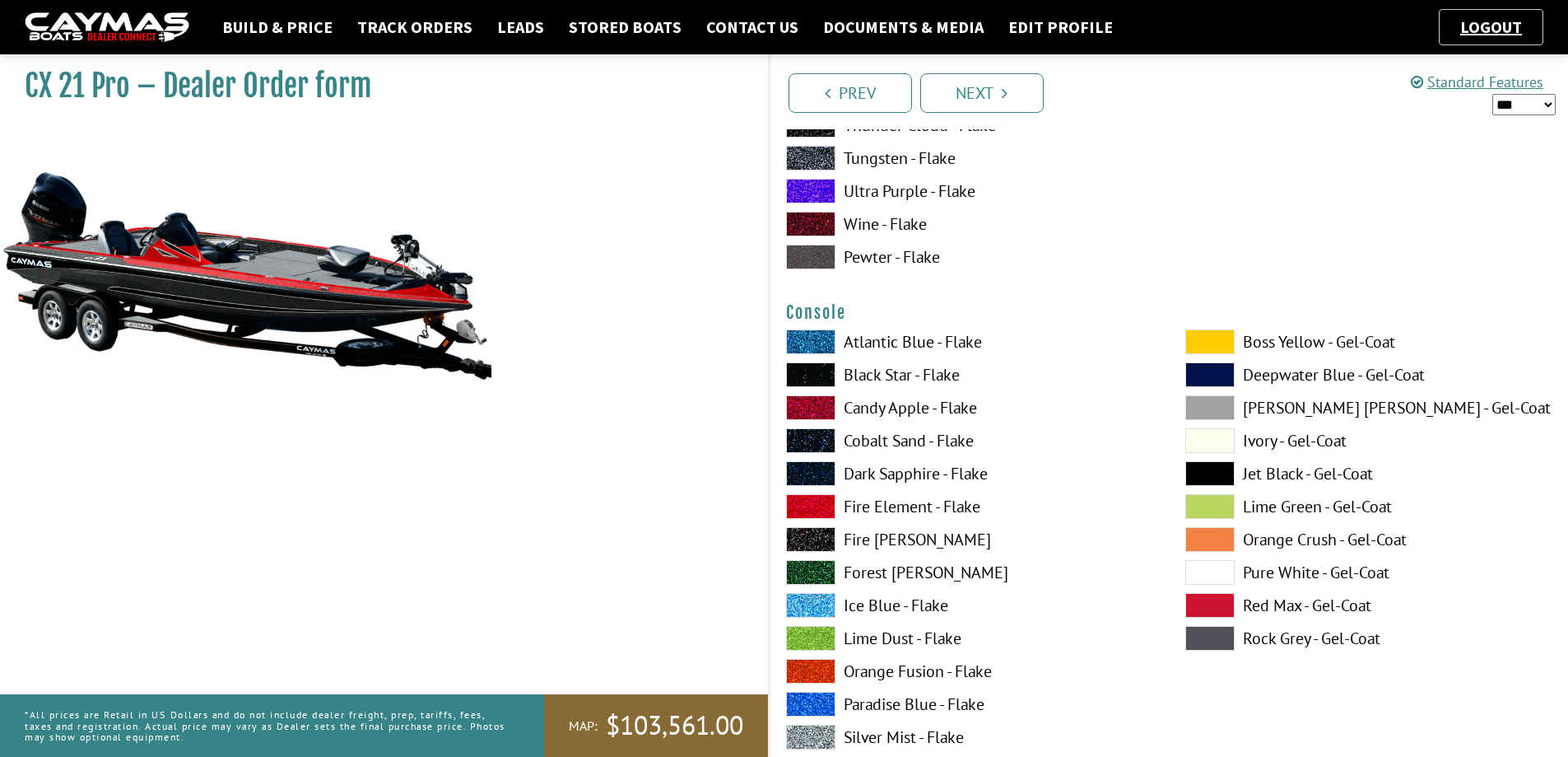
click at [802, 506] on span at bounding box center [810, 506] width 49 height 25
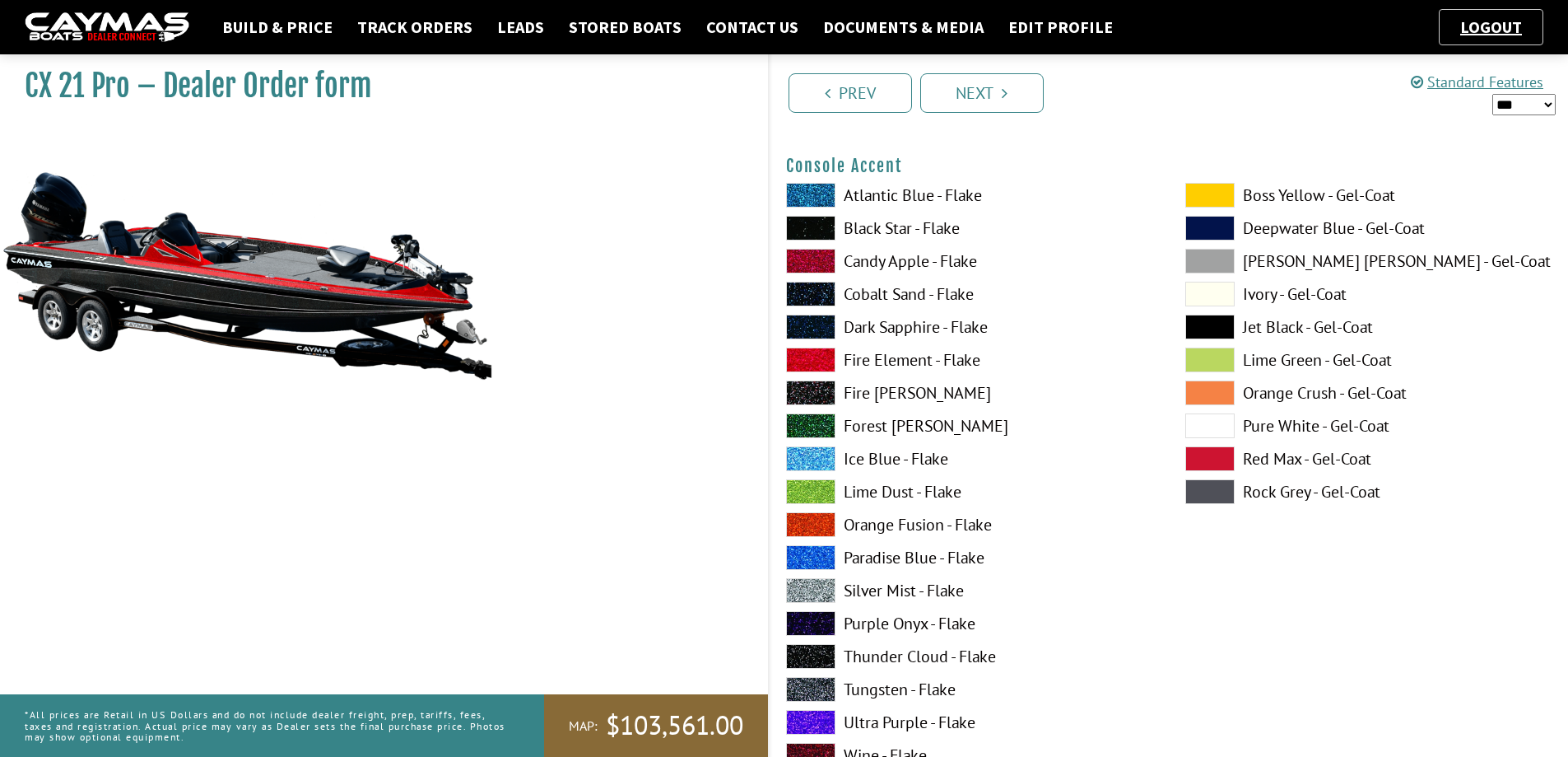
scroll to position [4942, 0]
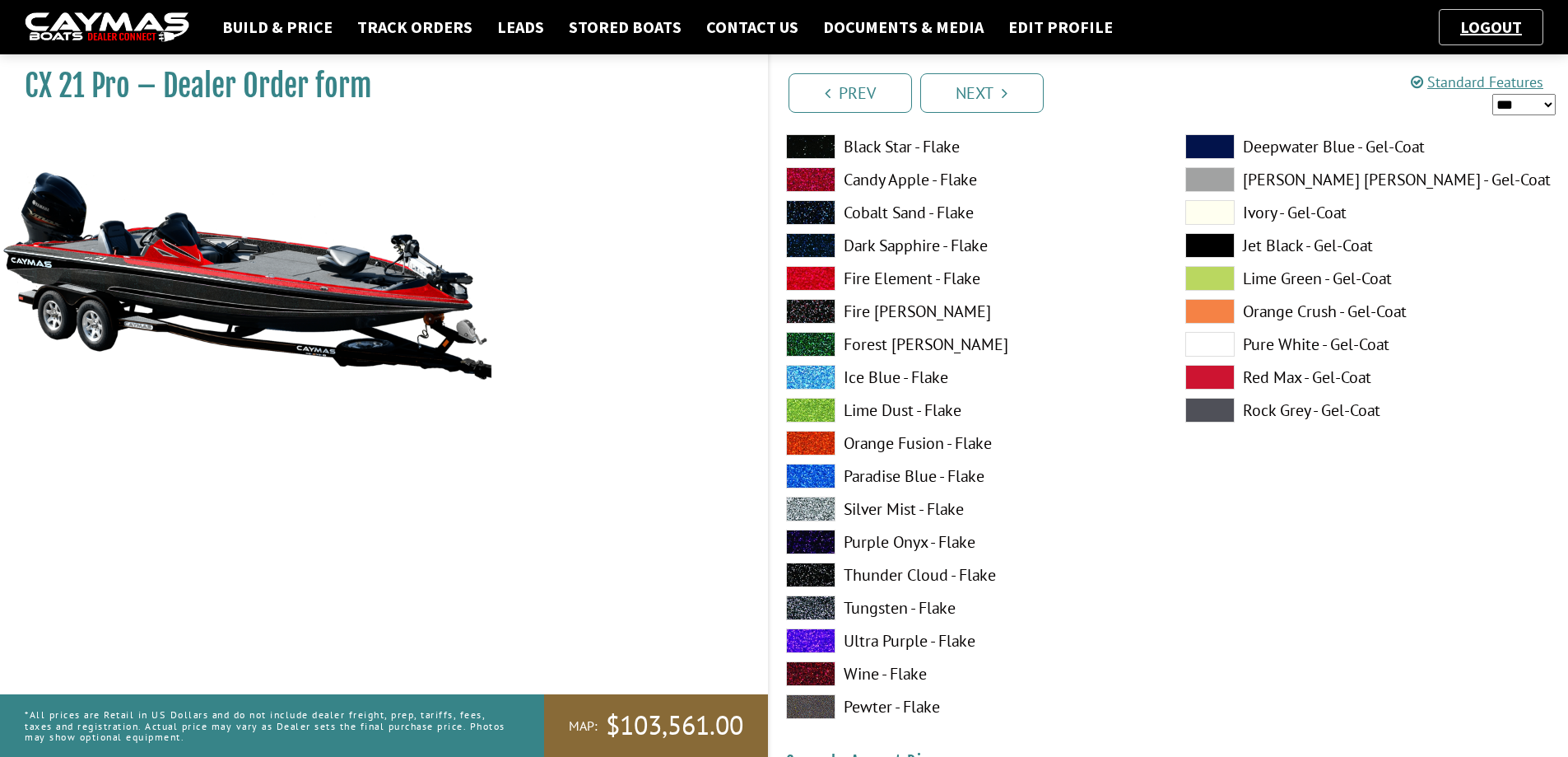
click at [807, 566] on span at bounding box center [810, 575] width 49 height 25
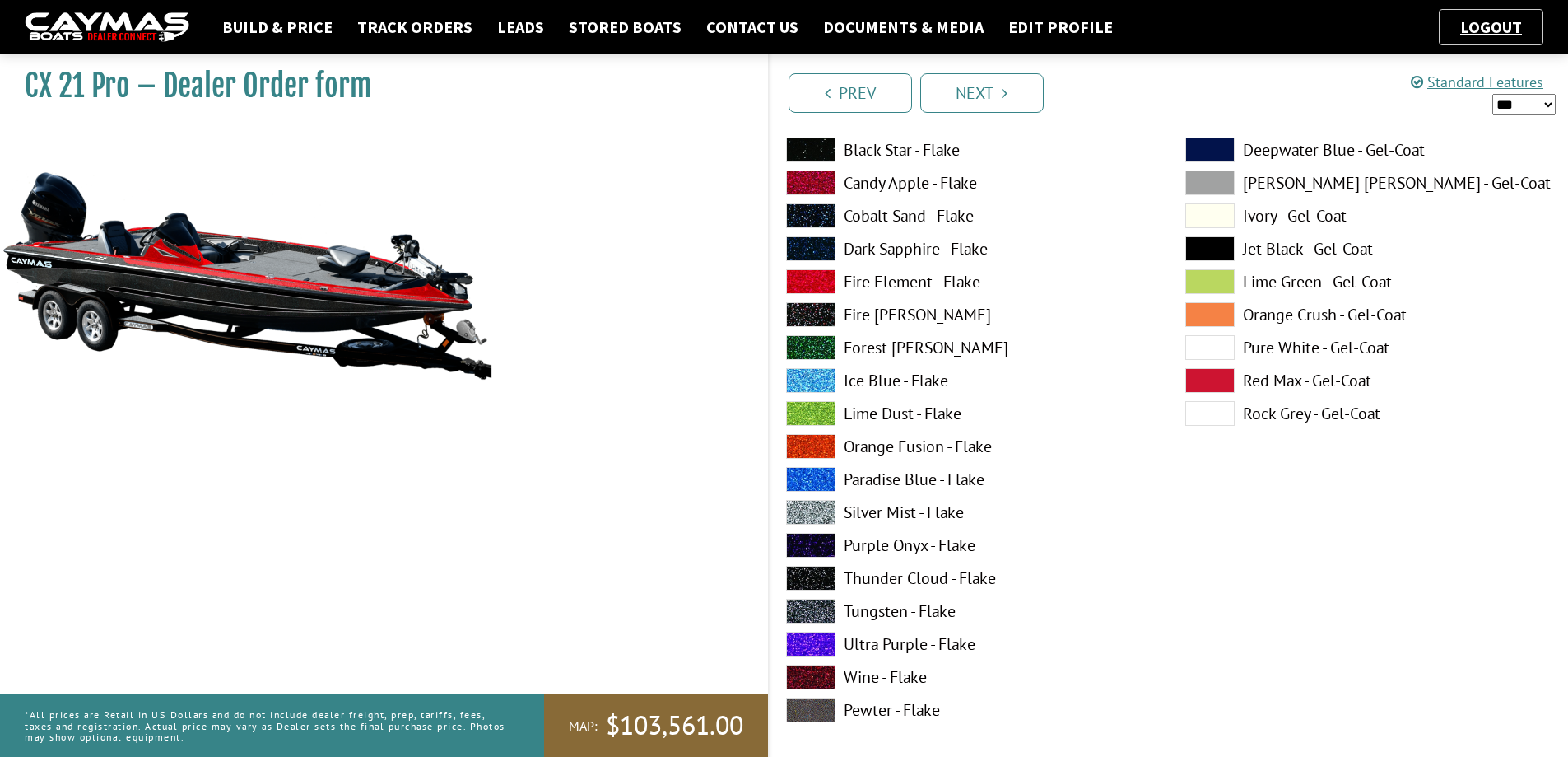
scroll to position [5683, 0]
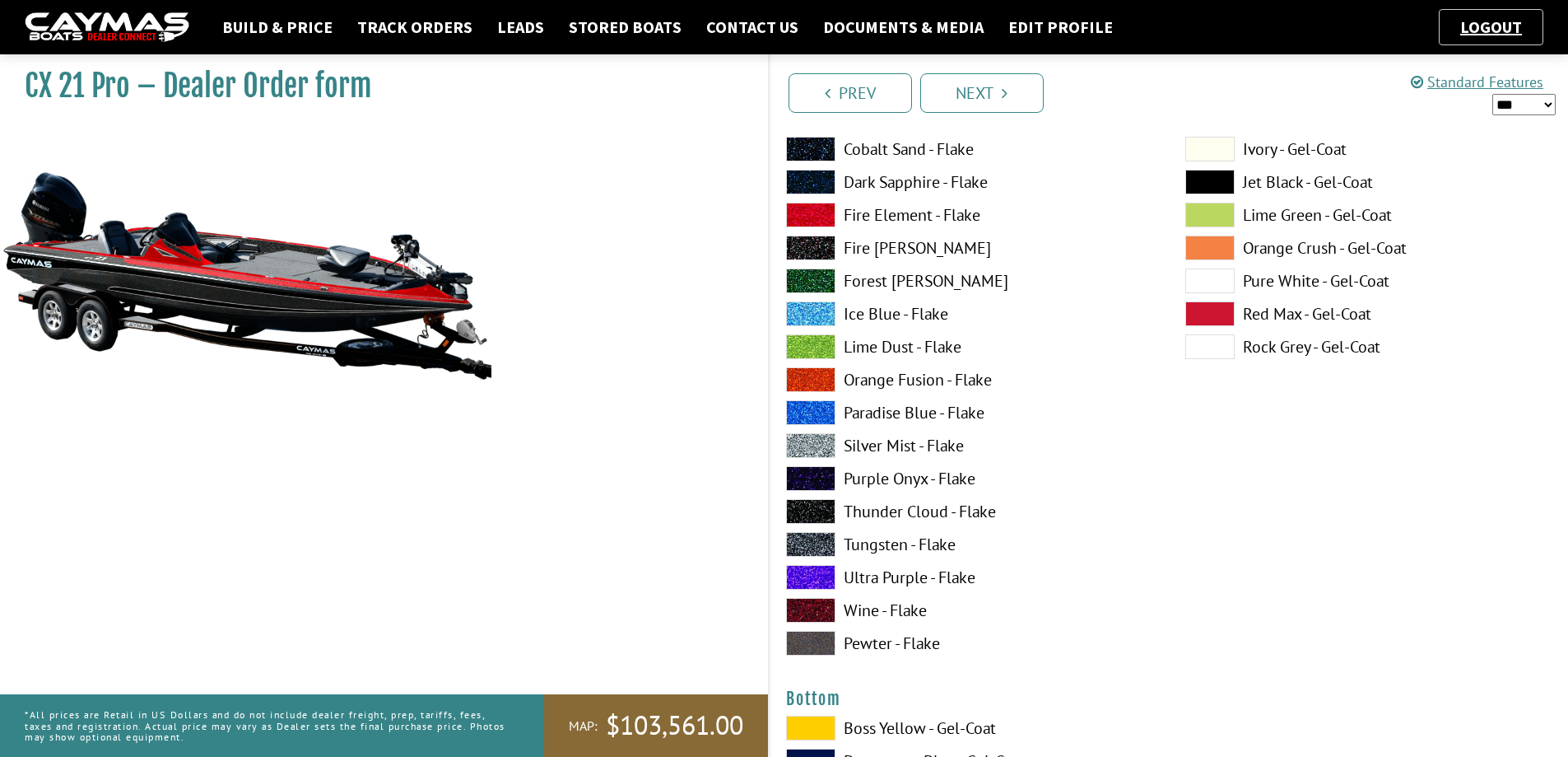
click at [808, 439] on span at bounding box center [810, 446] width 49 height 25
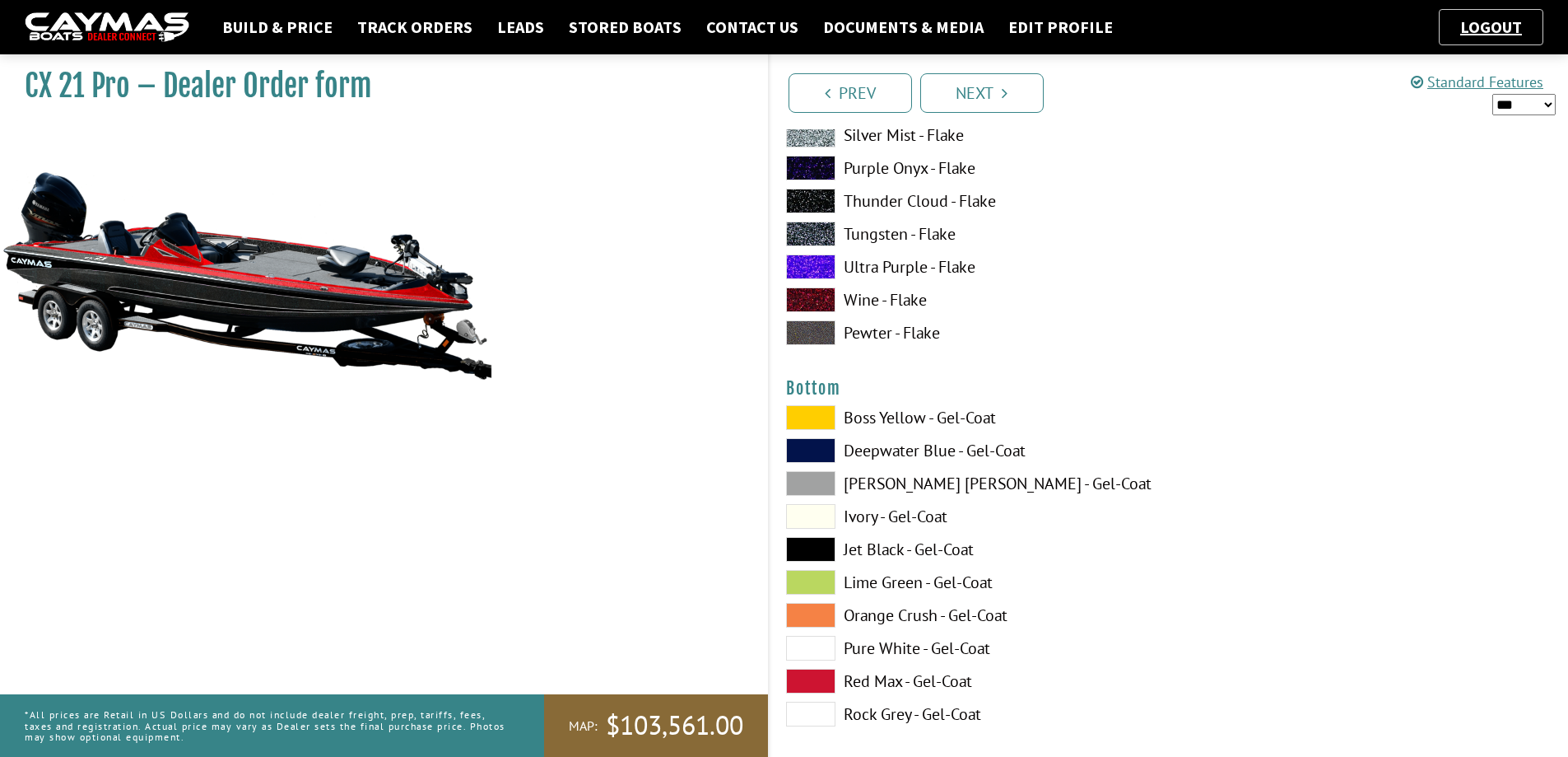
scroll to position [6094, 0]
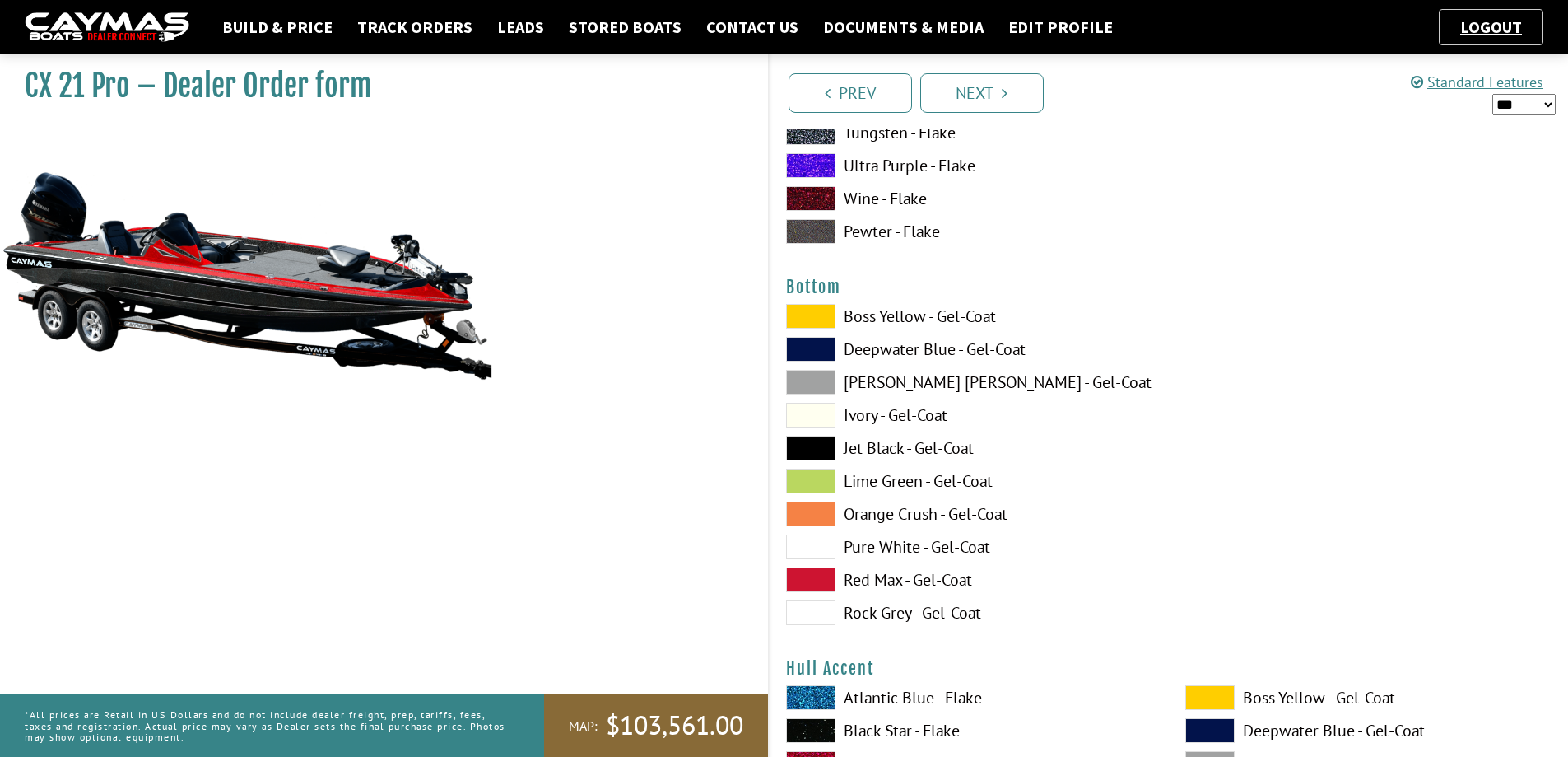
click at [797, 445] on span at bounding box center [810, 448] width 49 height 25
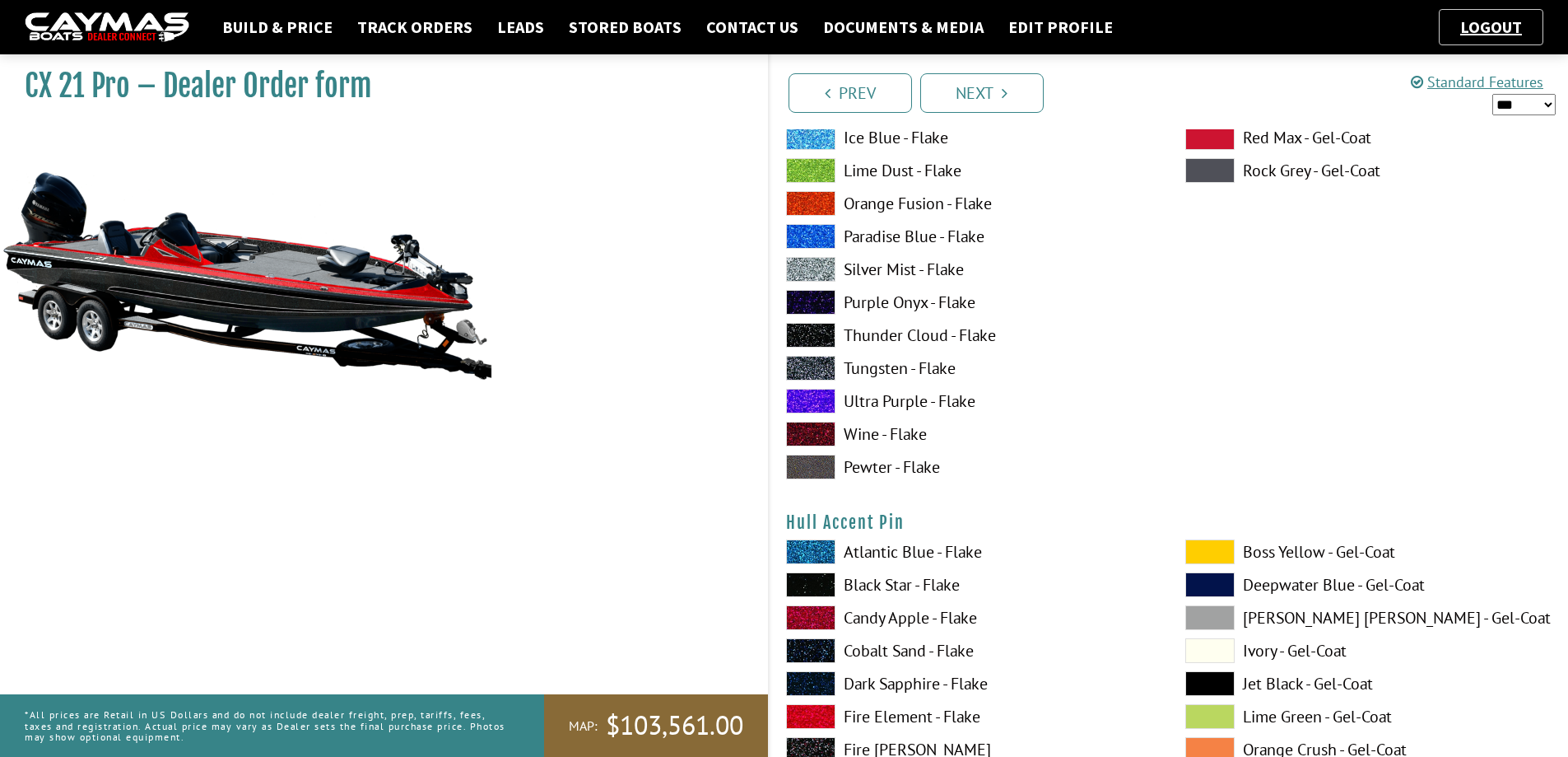
scroll to position [6589, 0]
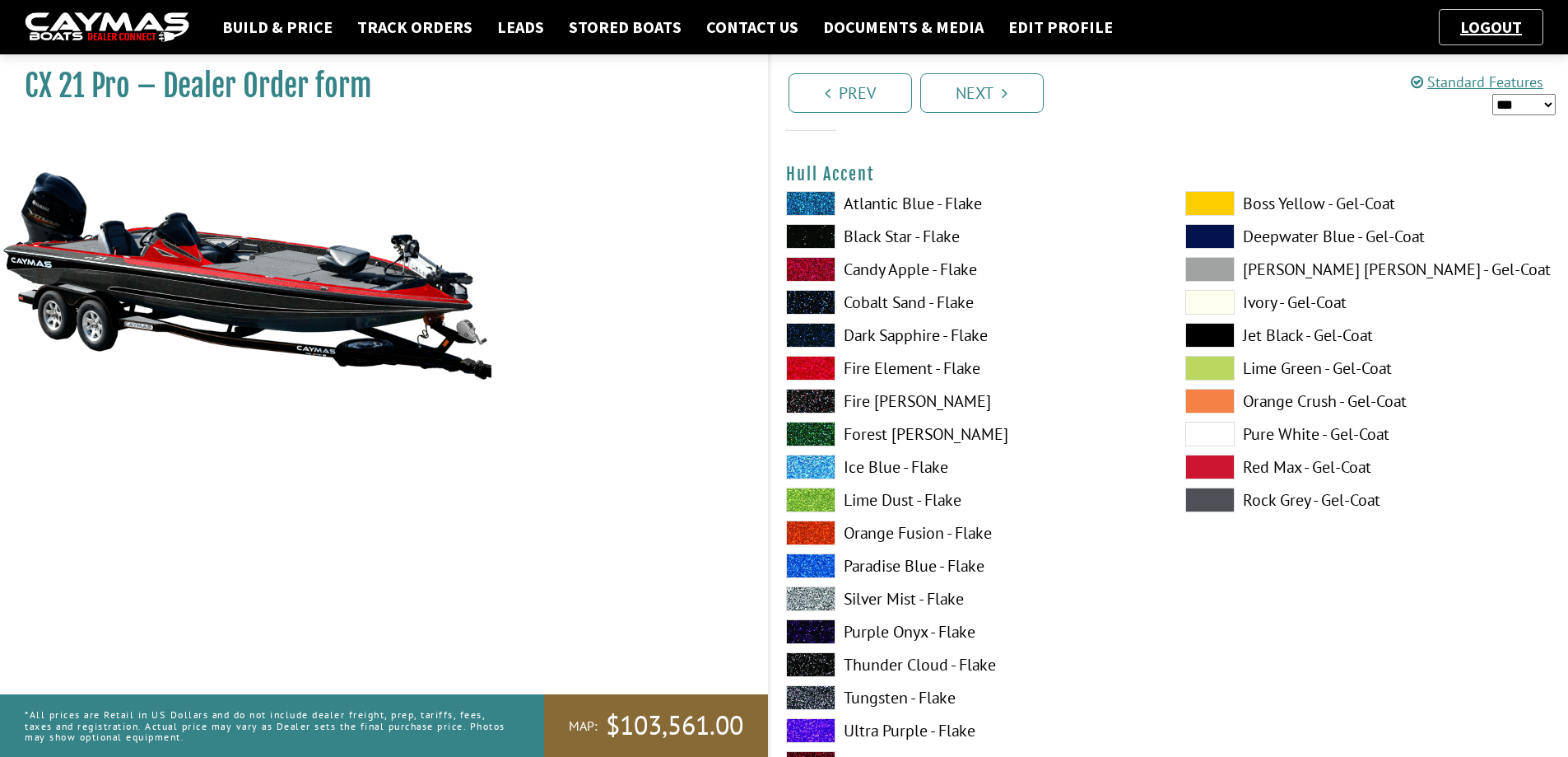
click at [803, 669] on span at bounding box center [810, 664] width 49 height 25
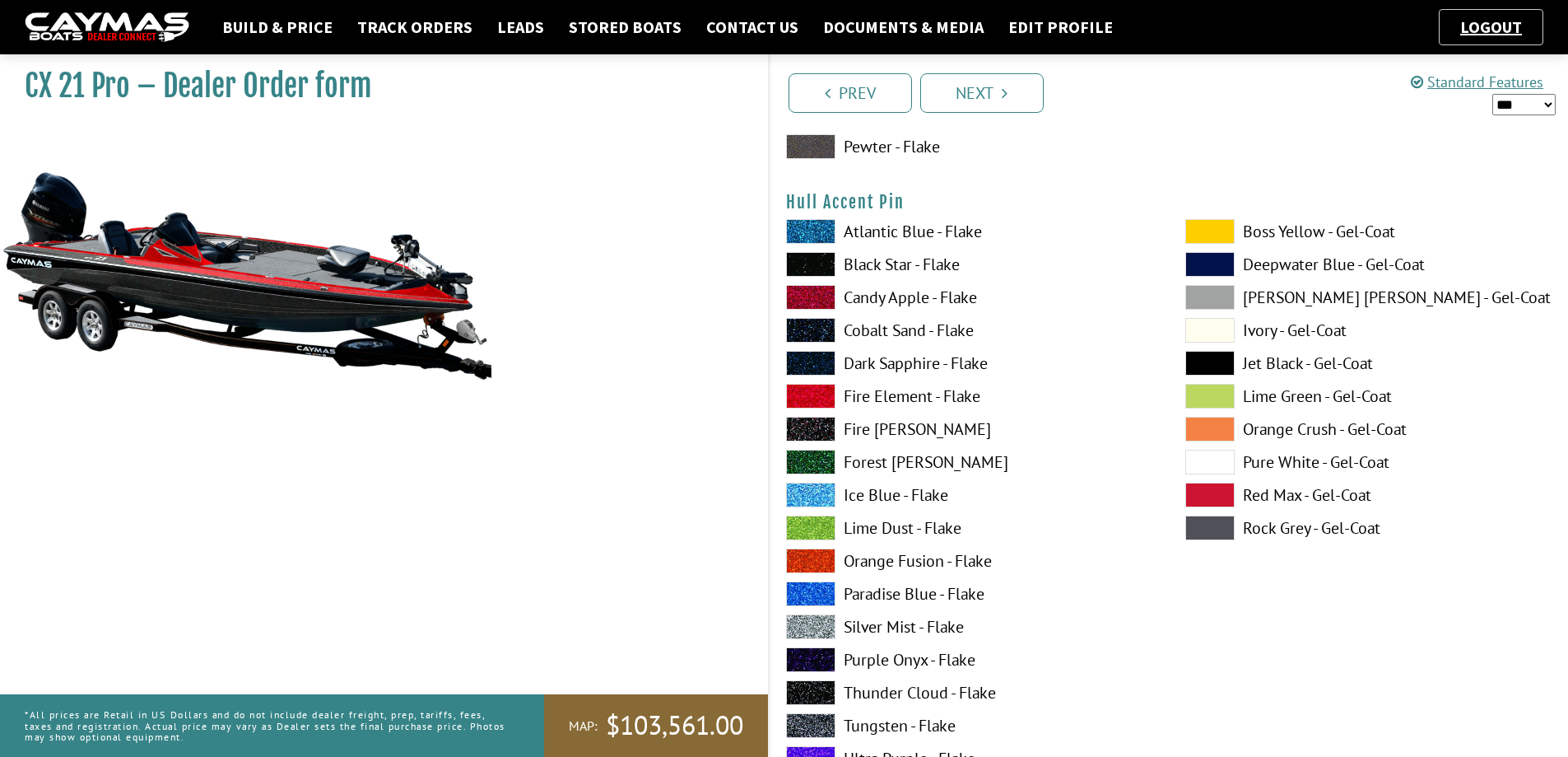
scroll to position [7330, 0]
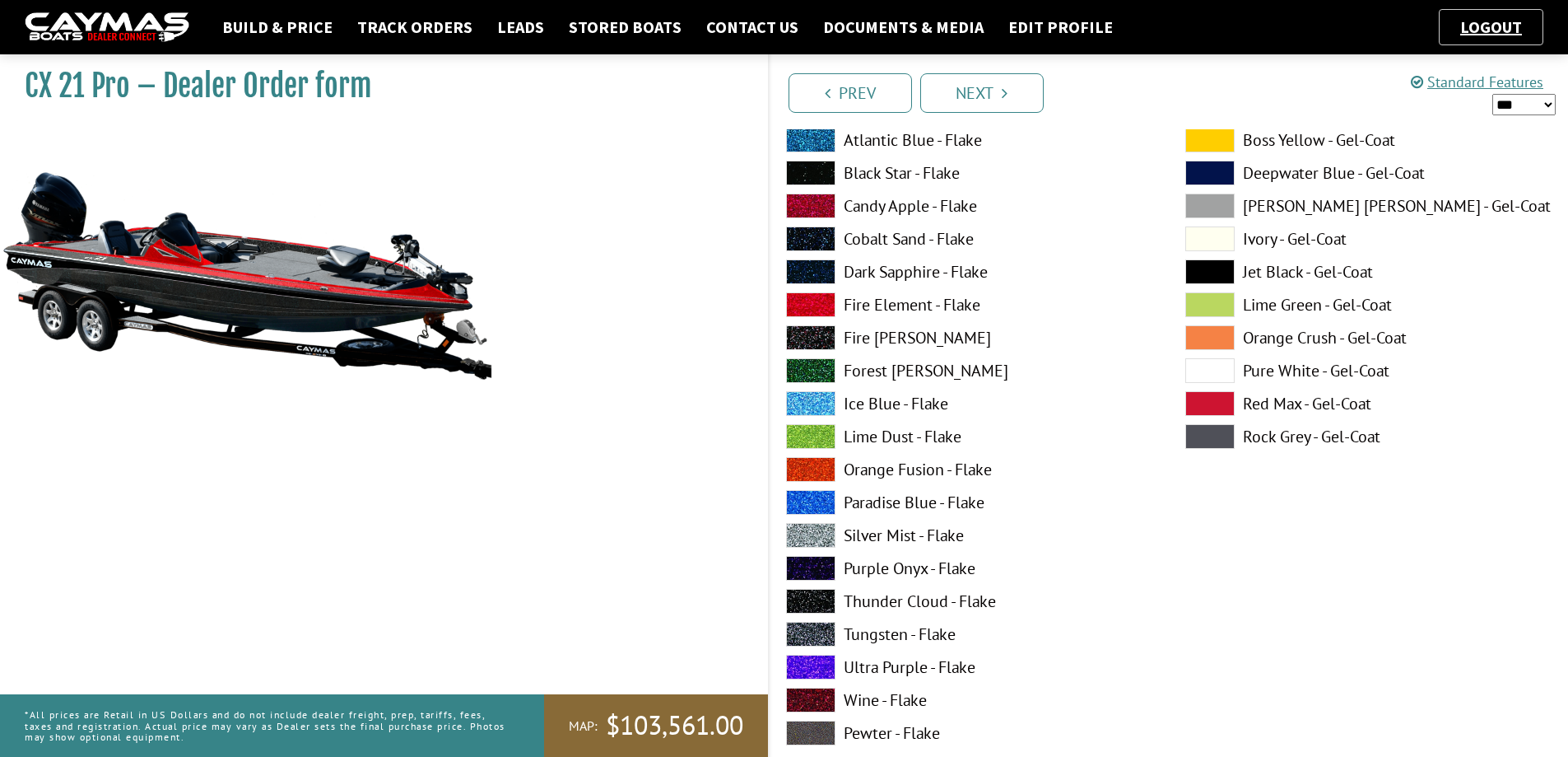
click at [800, 530] on span at bounding box center [810, 536] width 49 height 25
